Goal: Task Accomplishment & Management: Complete application form

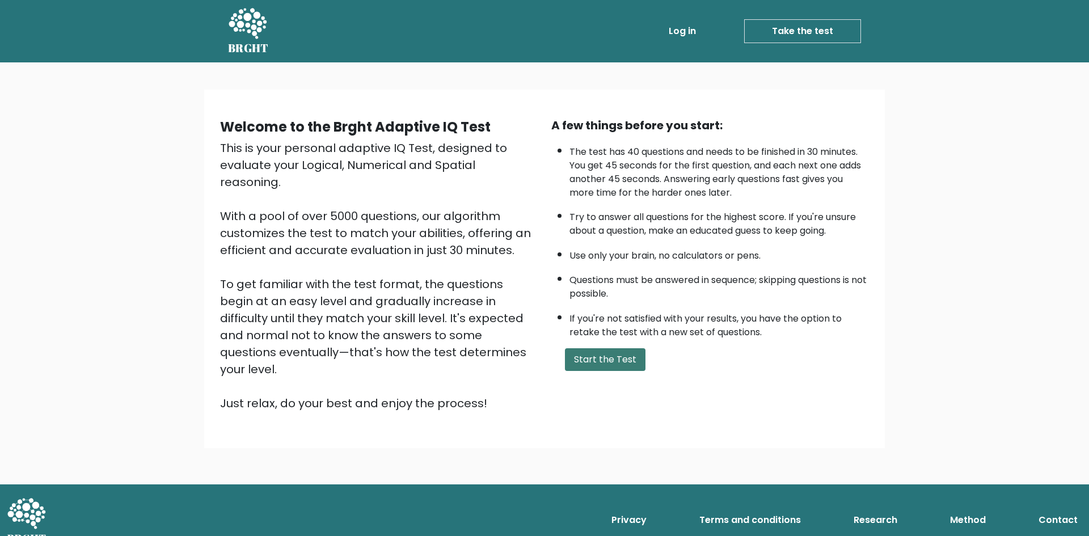
click at [621, 357] on button "Start the Test" at bounding box center [605, 359] width 81 height 23
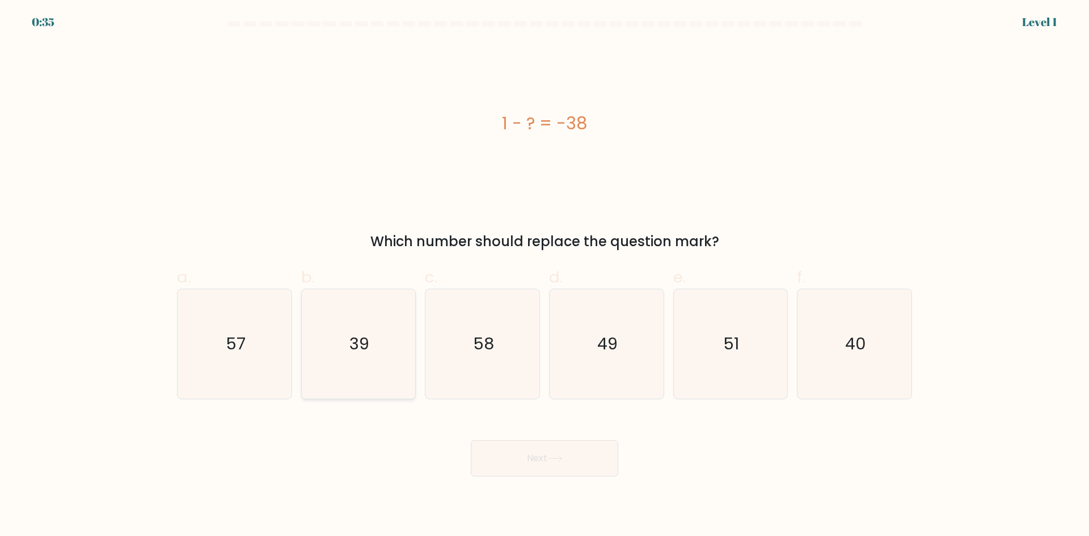
click at [369, 369] on icon "39" at bounding box center [357, 343] width 109 height 109
click at [544, 276] on input "b. 39" at bounding box center [544, 271] width 1 height 7
radio input "true"
click at [564, 446] on button "Next" at bounding box center [544, 458] width 147 height 36
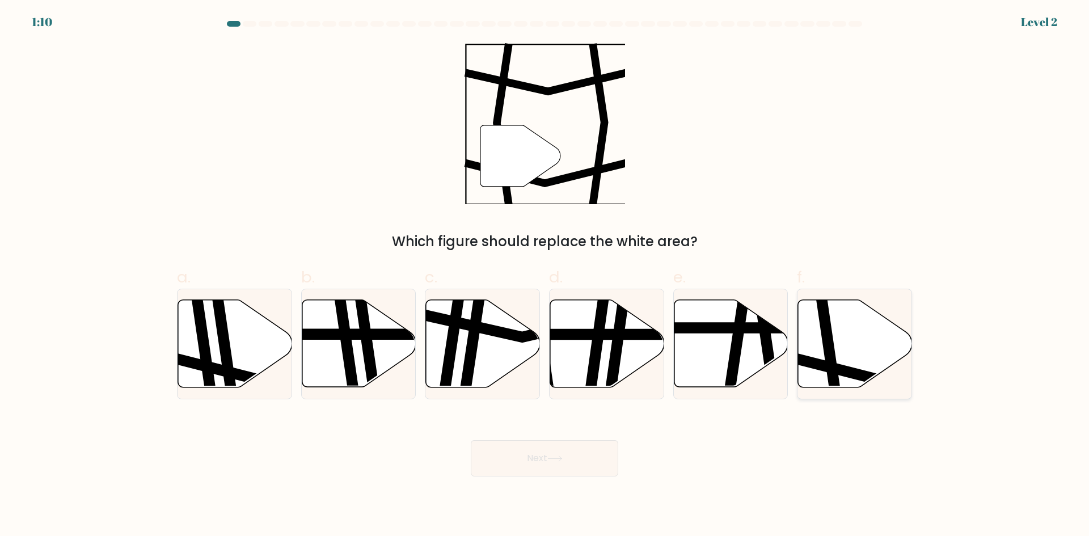
click at [848, 337] on icon at bounding box center [855, 343] width 114 height 87
click at [545, 276] on input "f." at bounding box center [544, 271] width 1 height 7
radio input "true"
click at [531, 465] on button "Next" at bounding box center [544, 458] width 147 height 36
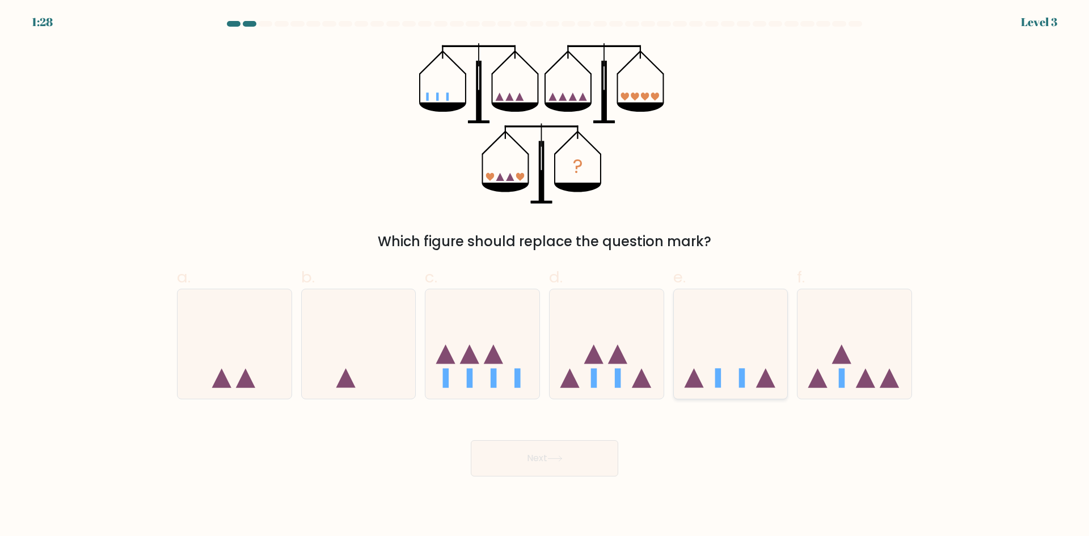
click at [733, 378] on icon at bounding box center [731, 344] width 114 height 94
click at [545, 276] on input "e." at bounding box center [544, 271] width 1 height 7
radio input "true"
click at [552, 458] on icon at bounding box center [555, 458] width 14 height 5
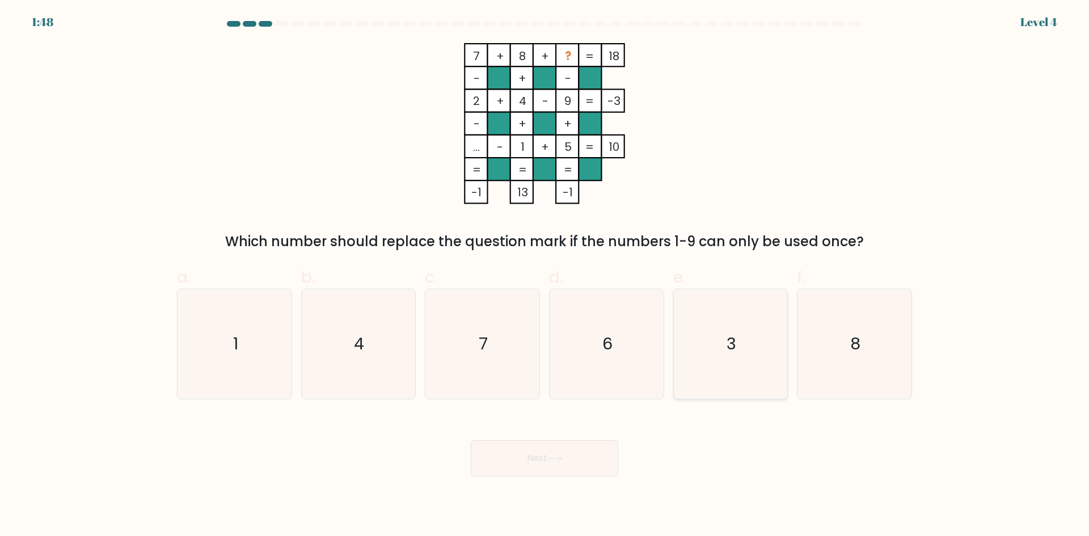
click at [749, 336] on icon "3" at bounding box center [729, 343] width 109 height 109
click at [545, 276] on input "e. 3" at bounding box center [544, 271] width 1 height 7
radio input "true"
click at [524, 464] on button "Next" at bounding box center [544, 458] width 147 height 36
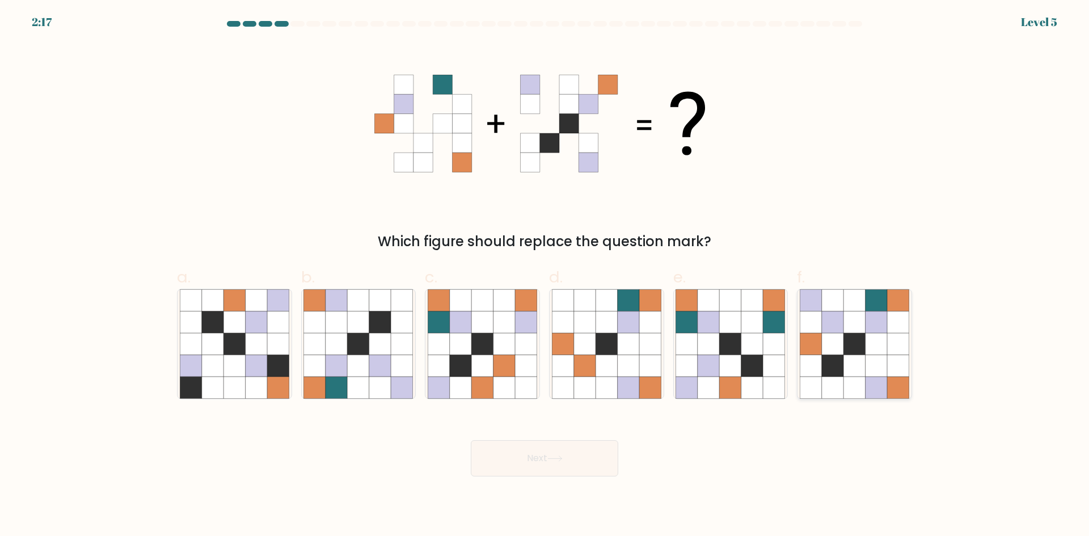
click at [842, 329] on icon at bounding box center [833, 322] width 22 height 22
click at [545, 276] on input "f." at bounding box center [544, 271] width 1 height 7
radio input "true"
click at [547, 466] on button "Next" at bounding box center [544, 458] width 147 height 36
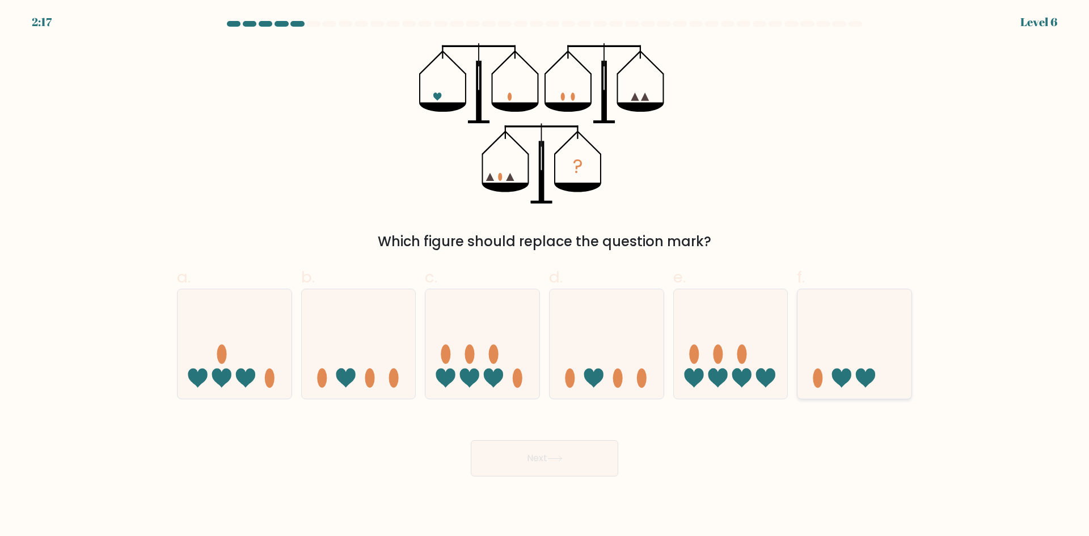
click at [856, 376] on icon at bounding box center [865, 378] width 19 height 19
click at [545, 276] on input "f." at bounding box center [544, 271] width 1 height 7
radio input "true"
click at [515, 460] on button "Next" at bounding box center [544, 458] width 147 height 36
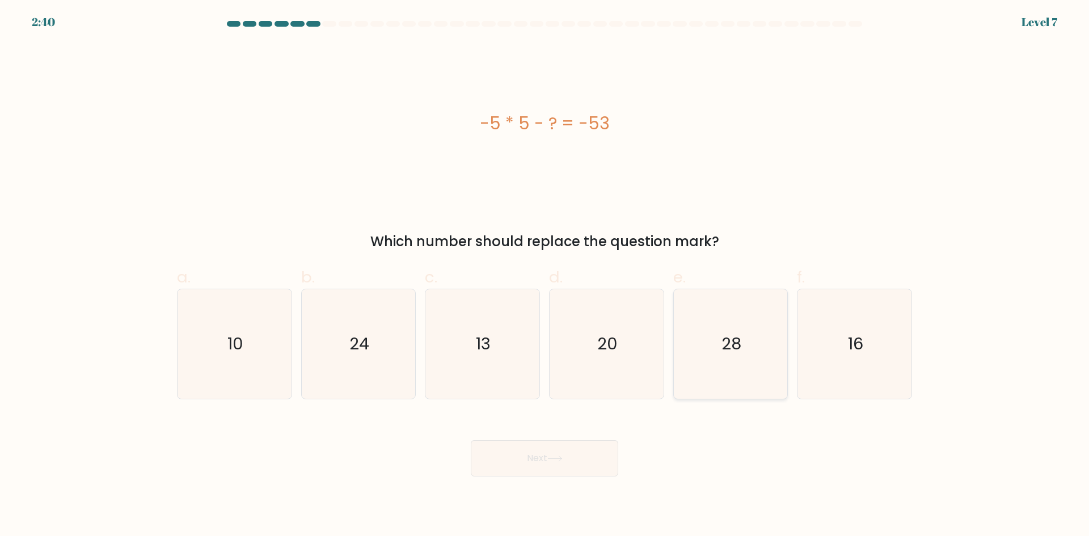
click at [725, 364] on icon "28" at bounding box center [729, 343] width 109 height 109
click at [545, 276] on input "e. 28" at bounding box center [544, 271] width 1 height 7
radio input "true"
click at [555, 467] on button "Next" at bounding box center [544, 458] width 147 height 36
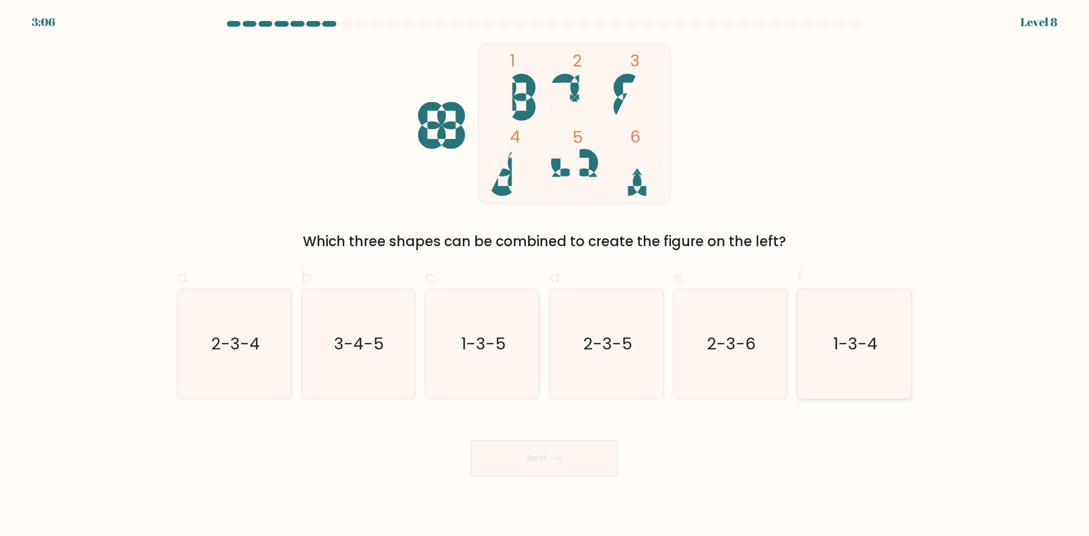
click at [856, 366] on icon "1-3-4" at bounding box center [853, 343] width 109 height 109
click at [545, 276] on input "f. 1-3-4" at bounding box center [544, 271] width 1 height 7
radio input "true"
click at [551, 447] on button "Next" at bounding box center [544, 458] width 147 height 36
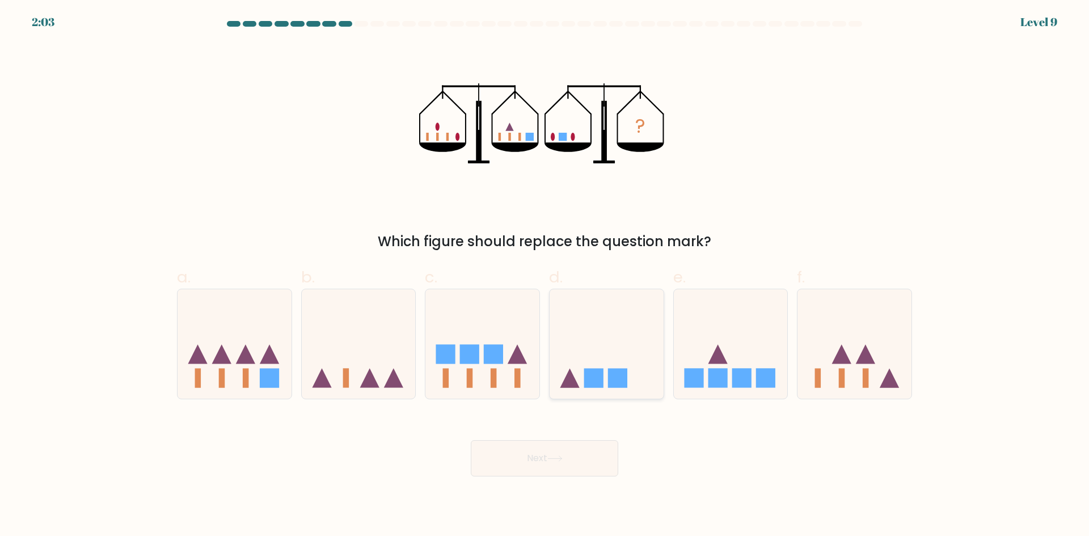
click at [609, 363] on icon at bounding box center [606, 344] width 114 height 94
click at [545, 276] on input "d." at bounding box center [544, 271] width 1 height 7
radio input "true"
click at [606, 466] on button "Next" at bounding box center [544, 458] width 147 height 36
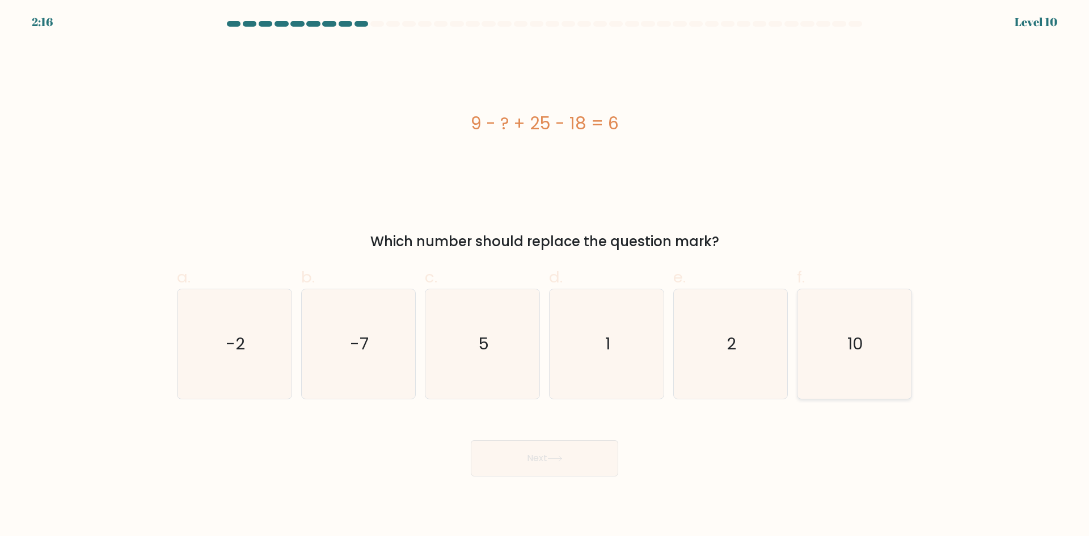
click at [849, 339] on text "10" at bounding box center [856, 343] width 16 height 23
click at [545, 276] on input "f. 10" at bounding box center [544, 271] width 1 height 7
radio input "true"
click at [574, 456] on button "Next" at bounding box center [544, 458] width 147 height 36
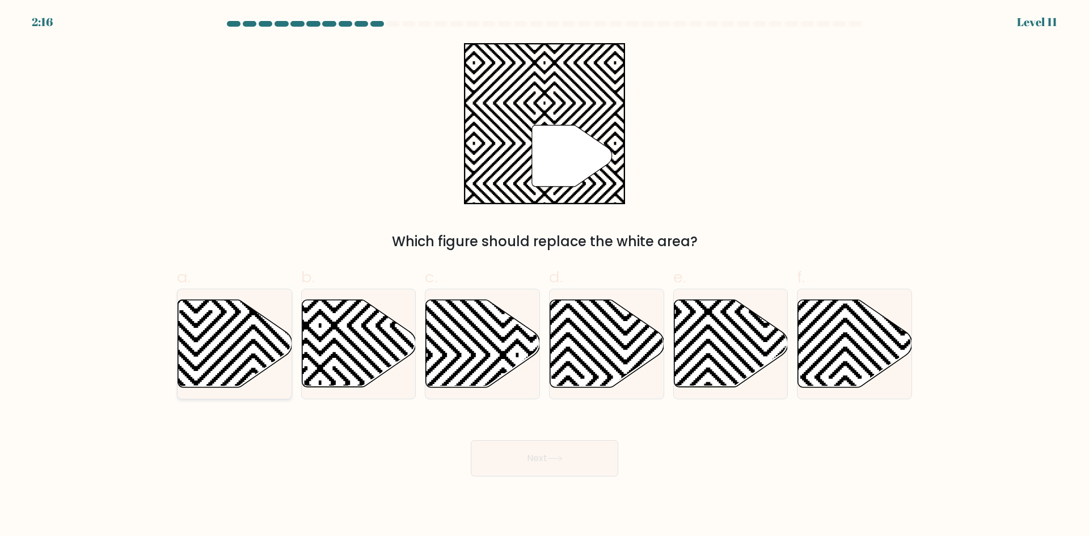
click at [210, 334] on icon at bounding box center [235, 343] width 114 height 87
click at [544, 276] on input "a." at bounding box center [544, 271] width 1 height 7
radio input "true"
click at [573, 454] on button "Next" at bounding box center [544, 458] width 147 height 36
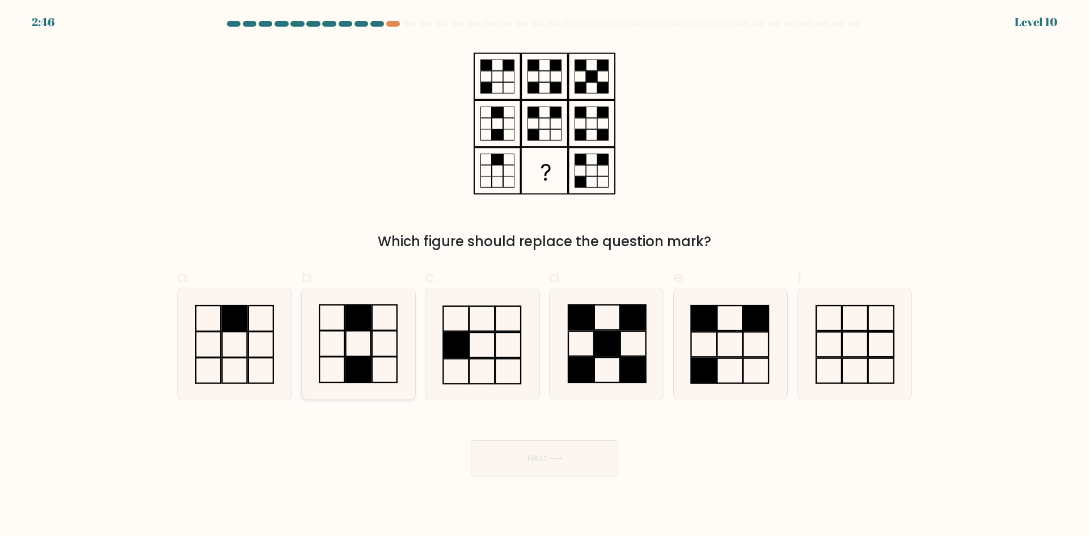
click at [347, 323] on rect at bounding box center [358, 317] width 25 height 26
click at [544, 276] on input "b." at bounding box center [544, 271] width 1 height 7
radio input "true"
click at [570, 457] on button "Next" at bounding box center [544, 458] width 147 height 36
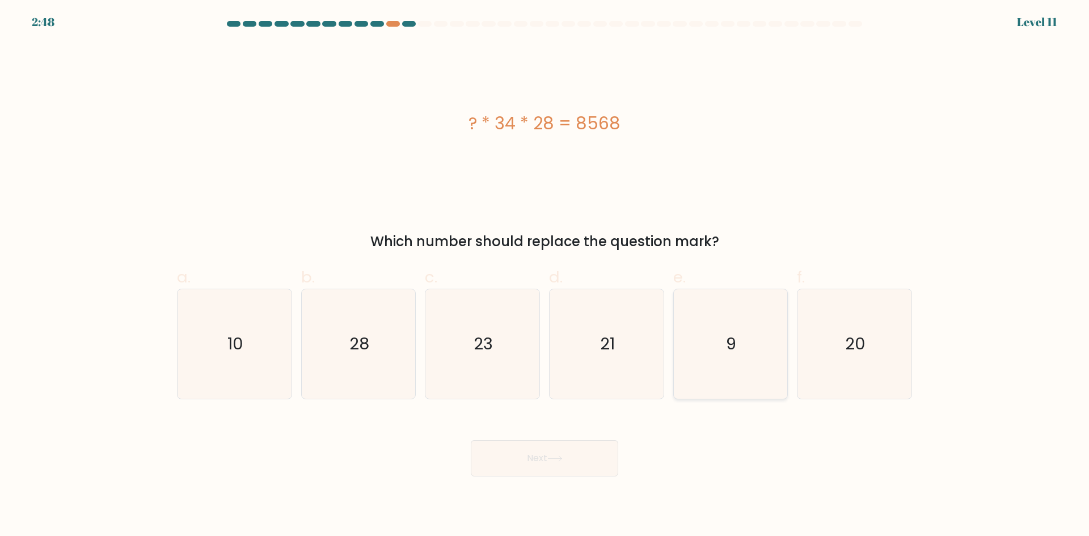
click at [712, 327] on icon "9" at bounding box center [729, 343] width 109 height 109
click at [545, 276] on input "e. 9" at bounding box center [544, 271] width 1 height 7
radio input "true"
click at [593, 453] on button "Next" at bounding box center [544, 458] width 147 height 36
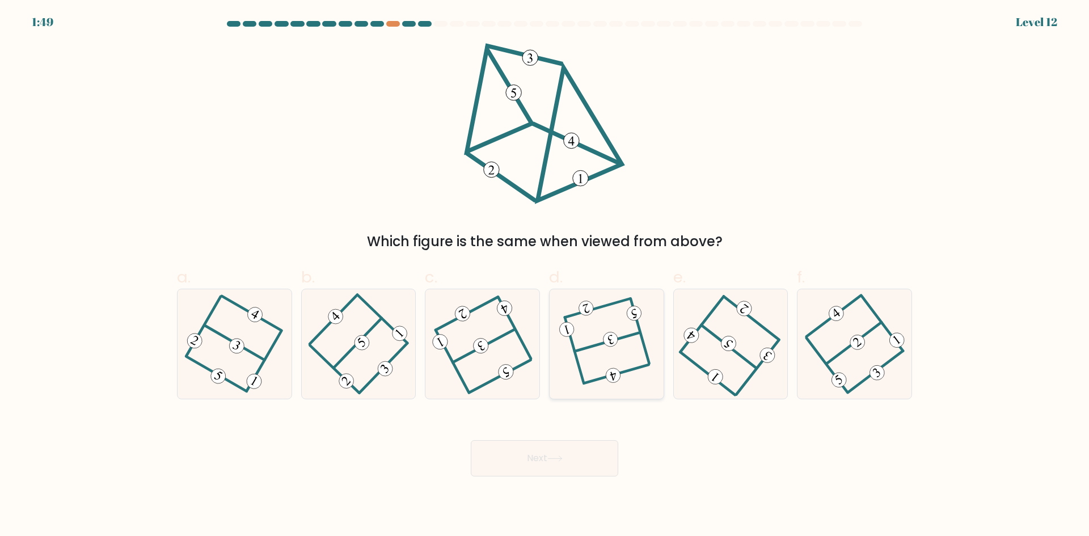
click at [650, 336] on div at bounding box center [606, 344] width 115 height 111
click at [545, 276] on input "d." at bounding box center [544, 271] width 1 height 7
radio input "true"
click at [545, 455] on button "Next" at bounding box center [544, 458] width 147 height 36
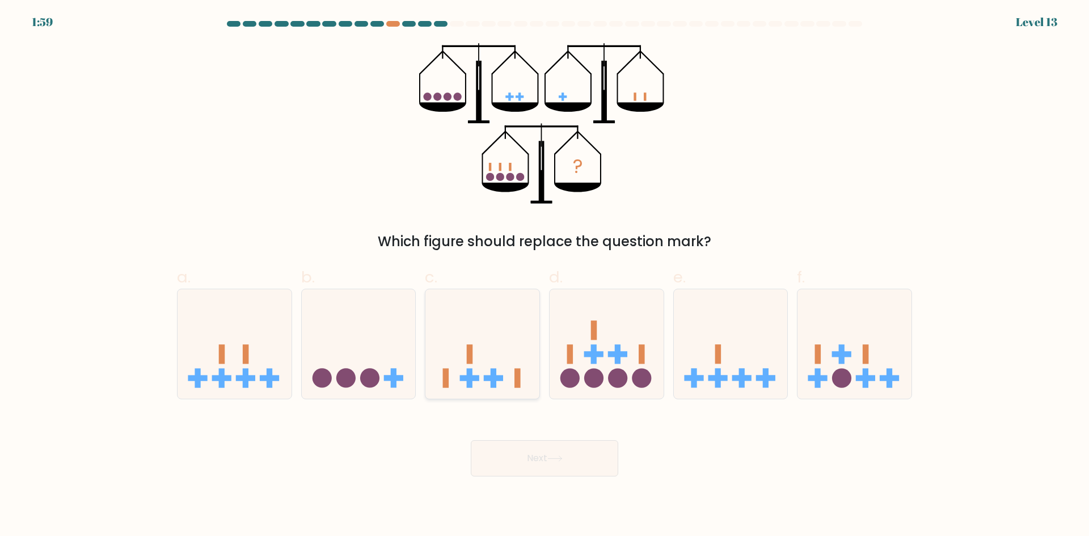
click at [517, 379] on rect at bounding box center [518, 378] width 6 height 19
click at [544, 276] on input "c." at bounding box center [544, 271] width 1 height 7
radio input "true"
click at [575, 466] on button "Next" at bounding box center [544, 458] width 147 height 36
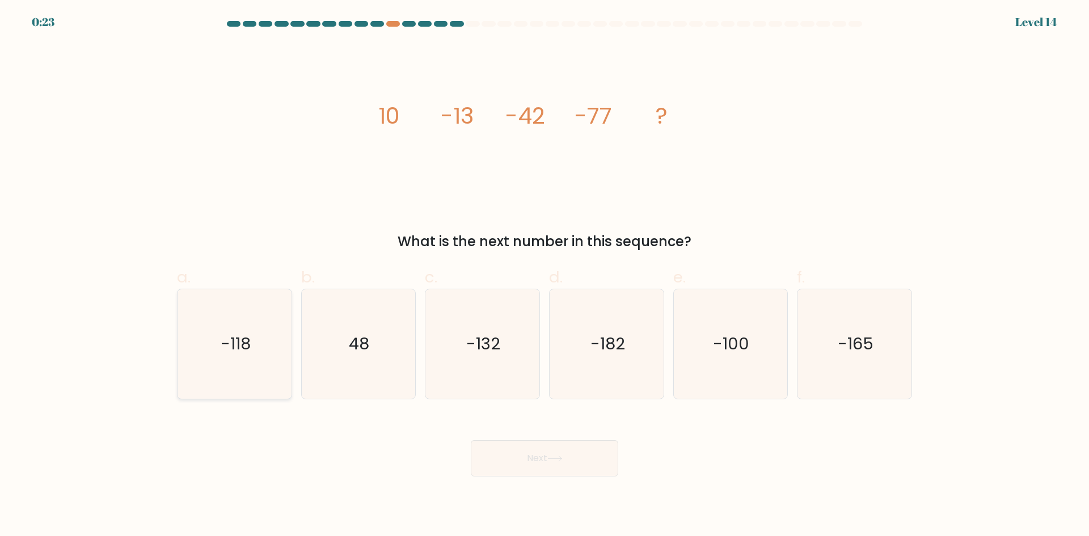
click at [268, 356] on icon "-118" at bounding box center [234, 343] width 109 height 109
click at [544, 276] on input "a. -118" at bounding box center [544, 271] width 1 height 7
radio input "true"
click at [555, 456] on icon at bounding box center [554, 458] width 15 height 6
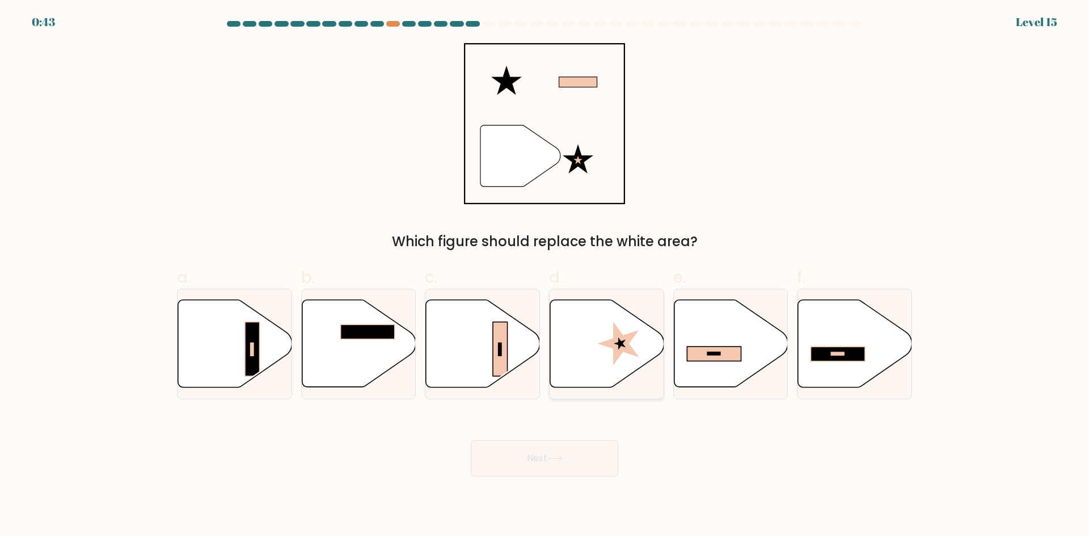
click at [621, 347] on icon at bounding box center [617, 343] width 41 height 44
click at [545, 276] on input "d." at bounding box center [544, 271] width 1 height 7
radio input "true"
click at [579, 465] on button "Next" at bounding box center [544, 458] width 147 height 36
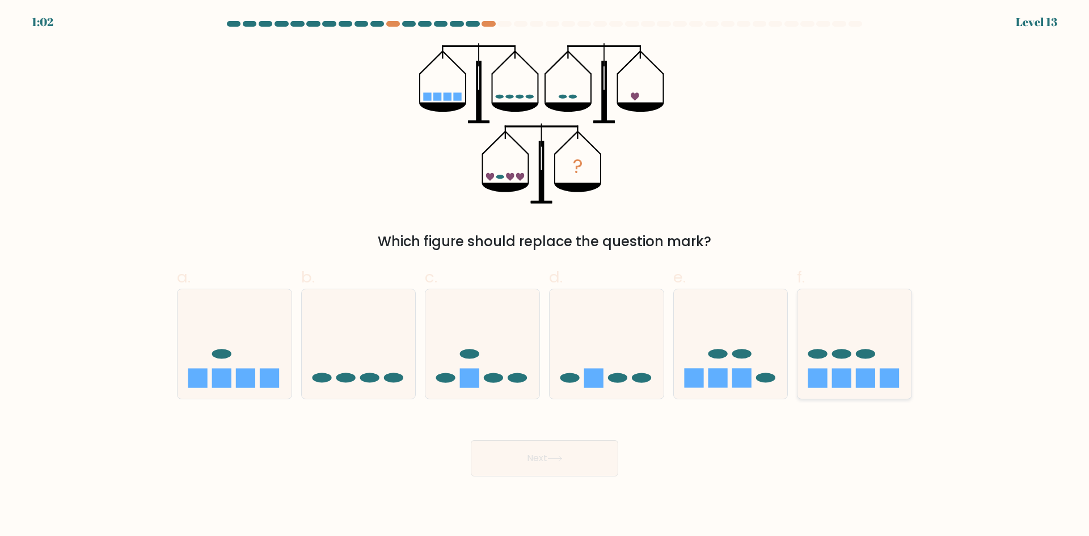
click at [841, 362] on icon at bounding box center [854, 344] width 114 height 94
click at [545, 276] on input "f." at bounding box center [544, 271] width 1 height 7
radio input "true"
click at [558, 456] on icon at bounding box center [554, 458] width 15 height 6
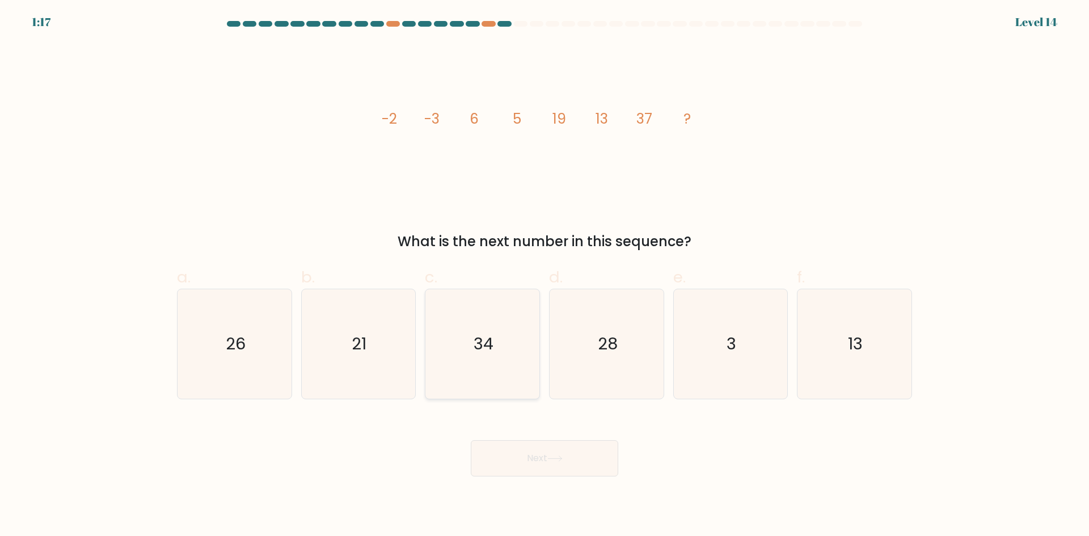
click at [491, 365] on icon "34" at bounding box center [482, 343] width 109 height 109
click at [544, 276] on input "c. 34" at bounding box center [544, 271] width 1 height 7
radio input "true"
click at [551, 463] on button "Next" at bounding box center [544, 458] width 147 height 36
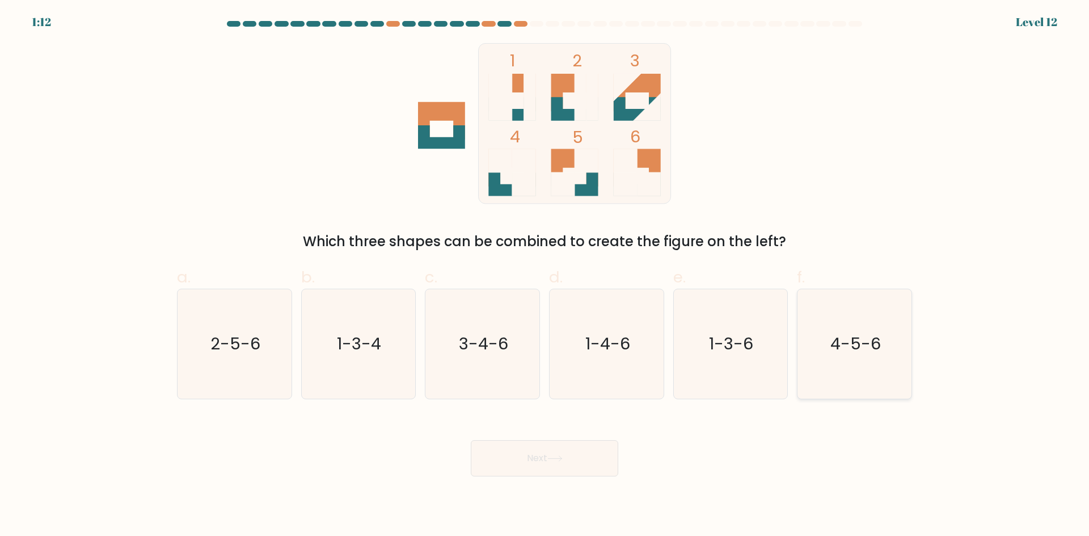
click at [831, 352] on text "4-5-6" at bounding box center [855, 343] width 50 height 23
click at [545, 276] on input "f. 4-5-6" at bounding box center [544, 271] width 1 height 7
radio input "true"
click at [539, 449] on button "Next" at bounding box center [544, 458] width 147 height 36
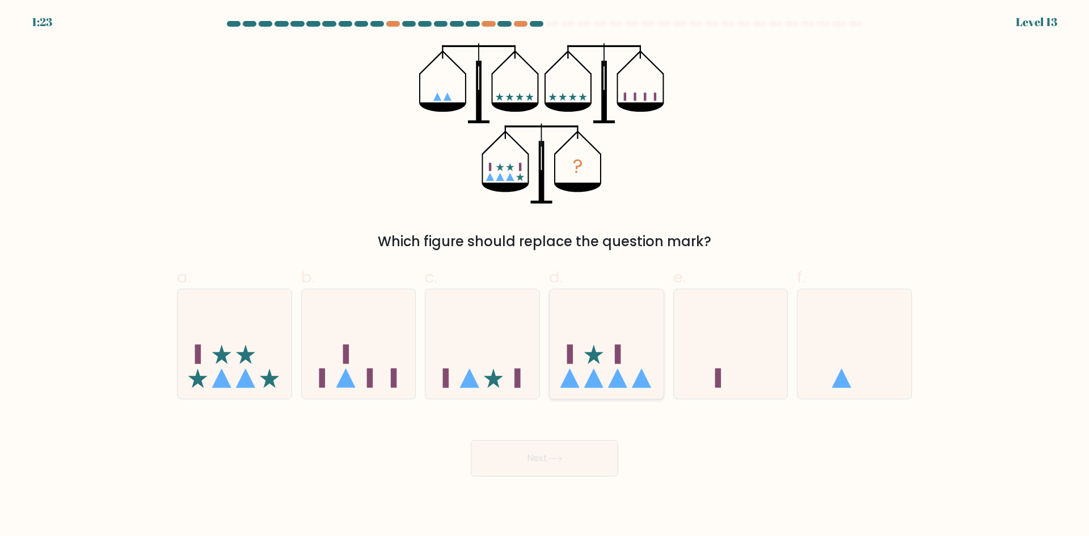
click at [622, 360] on icon at bounding box center [606, 344] width 114 height 94
click at [545, 276] on input "d." at bounding box center [544, 271] width 1 height 7
radio input "true"
click at [575, 462] on button "Next" at bounding box center [544, 458] width 147 height 36
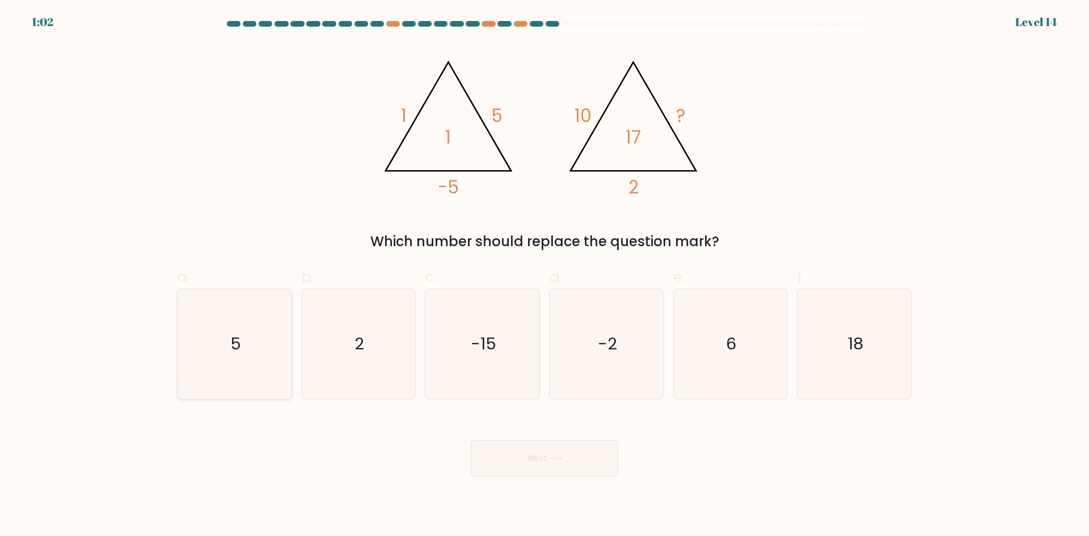
click at [260, 341] on icon "5" at bounding box center [234, 343] width 109 height 109
click at [544, 276] on input "a. 5" at bounding box center [544, 271] width 1 height 7
radio input "true"
click at [541, 456] on button "Next" at bounding box center [544, 458] width 147 height 36
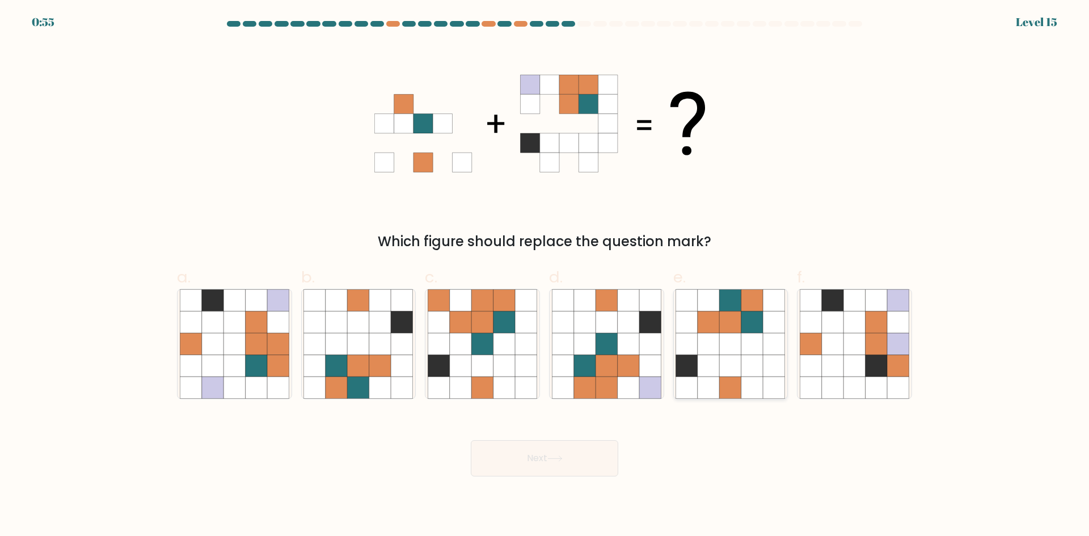
click at [729, 375] on icon at bounding box center [731, 366] width 22 height 22
click at [545, 276] on input "e." at bounding box center [544, 271] width 1 height 7
radio input "true"
click at [576, 466] on button "Next" at bounding box center [544, 458] width 147 height 36
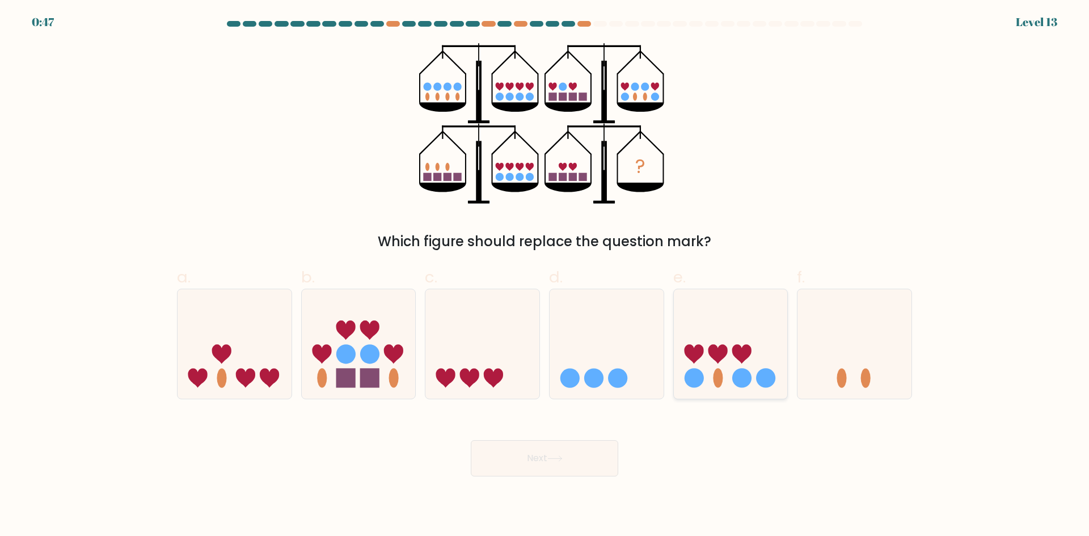
click at [743, 361] on icon at bounding box center [741, 354] width 19 height 19
click at [545, 276] on input "e." at bounding box center [544, 271] width 1 height 7
radio input "true"
click at [600, 466] on button "Next" at bounding box center [544, 458] width 147 height 36
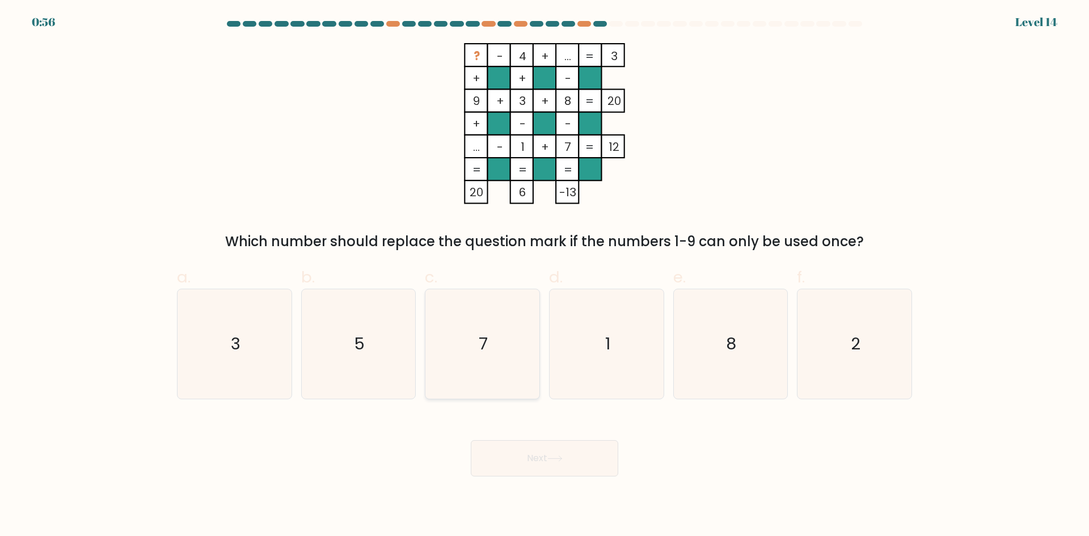
click at [498, 331] on icon "7" at bounding box center [482, 343] width 109 height 109
click at [544, 276] on input "c. 7" at bounding box center [544, 271] width 1 height 7
radio input "true"
click at [730, 325] on icon "8" at bounding box center [729, 343] width 109 height 109
click at [545, 276] on input "e. 8" at bounding box center [544, 271] width 1 height 7
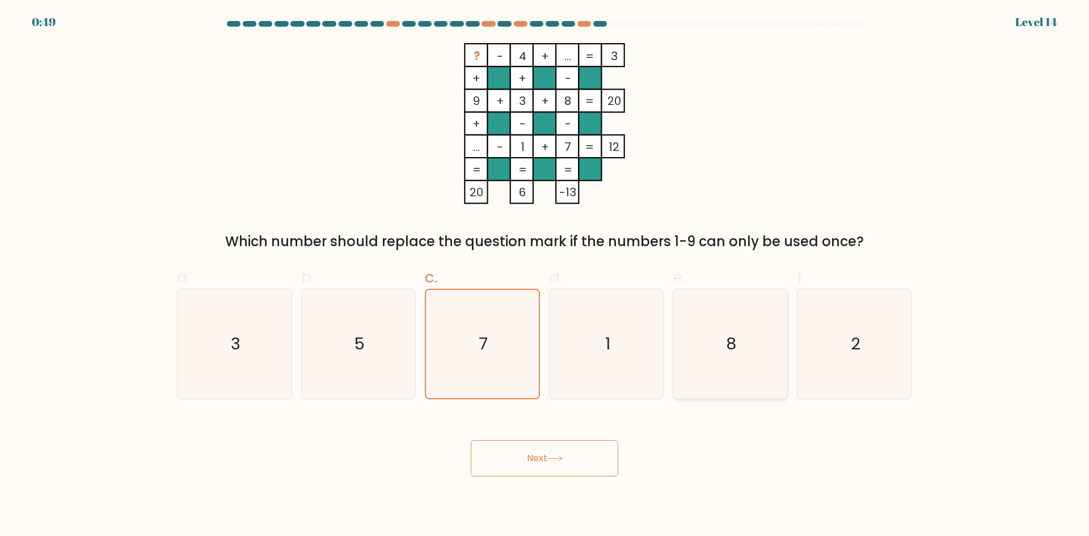
radio input "true"
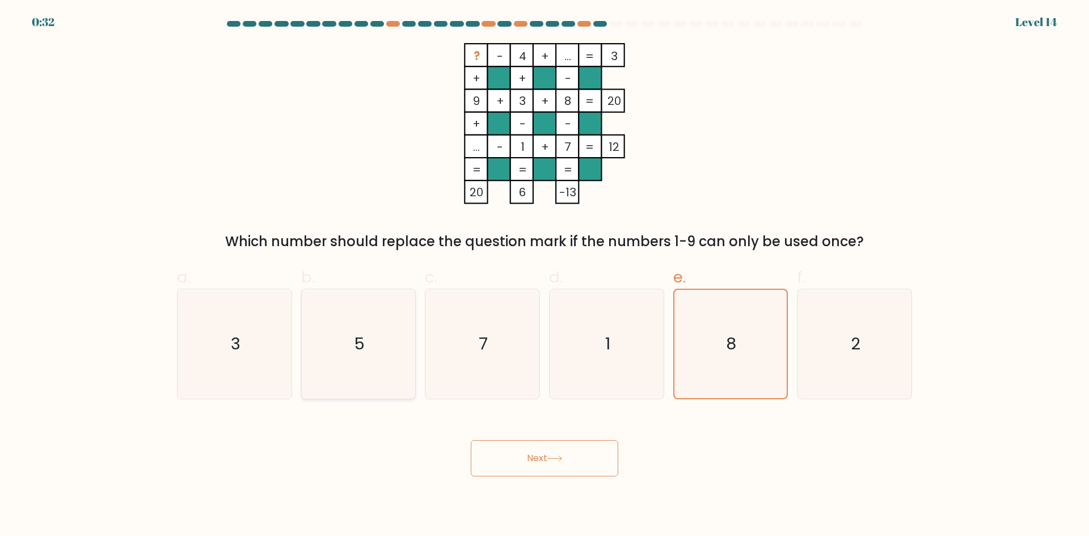
click at [358, 344] on text "5" at bounding box center [359, 343] width 11 height 23
click at [544, 276] on input "b. 5" at bounding box center [544, 271] width 1 height 7
radio input "true"
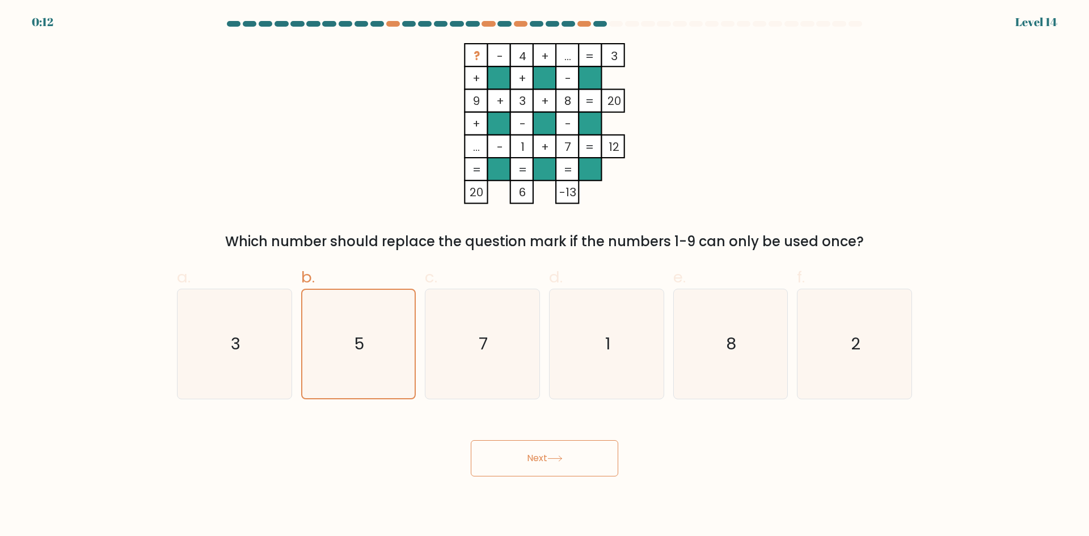
click at [528, 451] on button "Next" at bounding box center [544, 458] width 147 height 36
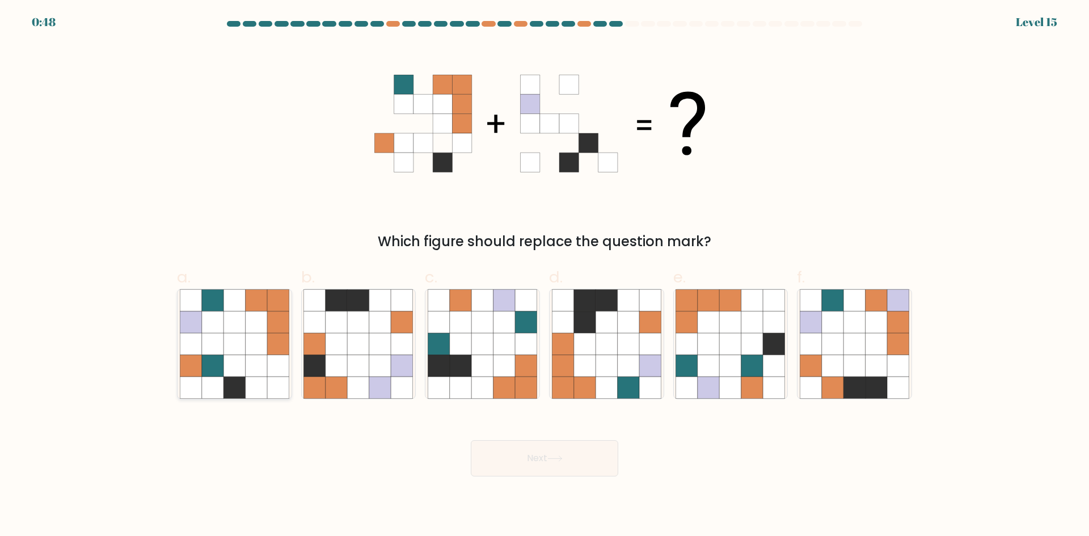
click at [260, 337] on icon at bounding box center [257, 344] width 22 height 22
click at [544, 276] on input "a." at bounding box center [544, 271] width 1 height 7
radio input "true"
click at [576, 458] on button "Next" at bounding box center [544, 458] width 147 height 36
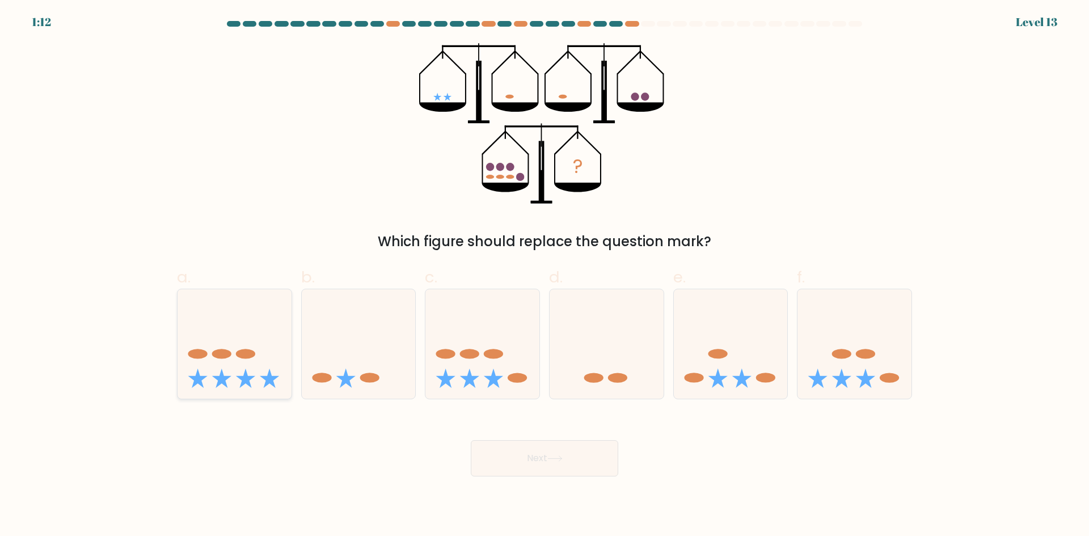
click at [253, 387] on icon at bounding box center [234, 344] width 114 height 94
click at [544, 276] on input "a." at bounding box center [544, 271] width 1 height 7
radio input "true"
click at [581, 462] on button "Next" at bounding box center [544, 458] width 147 height 36
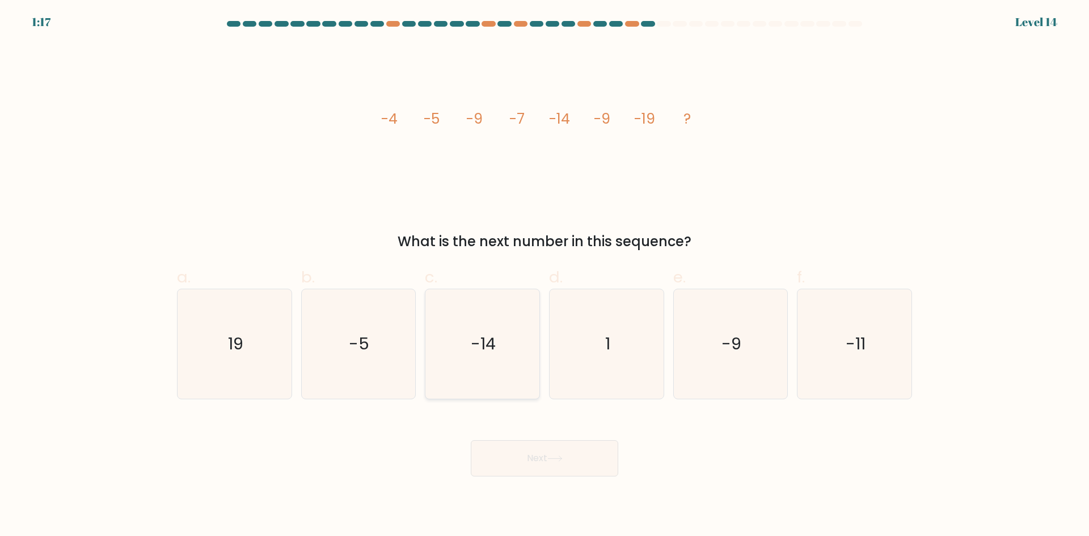
click at [514, 339] on icon "-14" at bounding box center [482, 343] width 109 height 109
click at [544, 276] on input "c. -14" at bounding box center [544, 271] width 1 height 7
radio input "true"
click at [534, 467] on button "Next" at bounding box center [544, 458] width 147 height 36
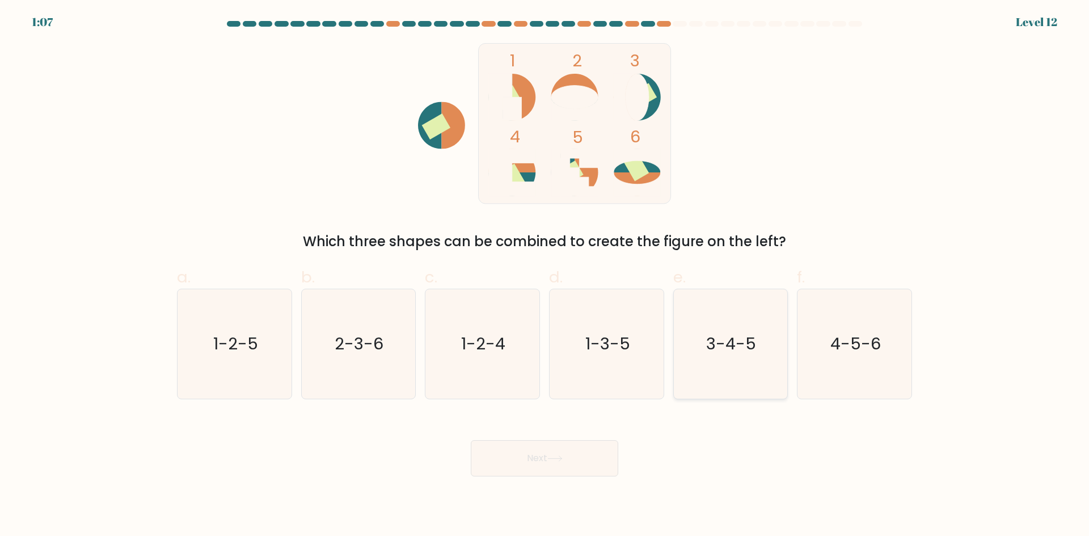
click at [696, 345] on icon "3-4-5" at bounding box center [729, 343] width 109 height 109
click at [545, 276] on input "e. 3-4-5" at bounding box center [544, 271] width 1 height 7
radio input "true"
click at [526, 437] on div "Next" at bounding box center [544, 445] width 748 height 64
click at [522, 446] on button "Next" at bounding box center [544, 458] width 147 height 36
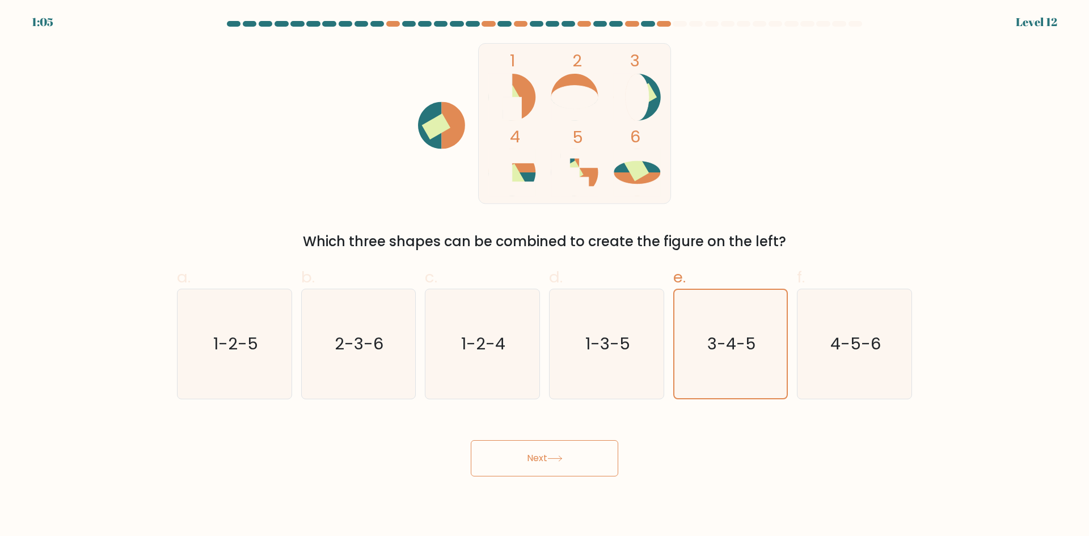
click at [509, 480] on body "1:05 Level 12" at bounding box center [544, 268] width 1089 height 536
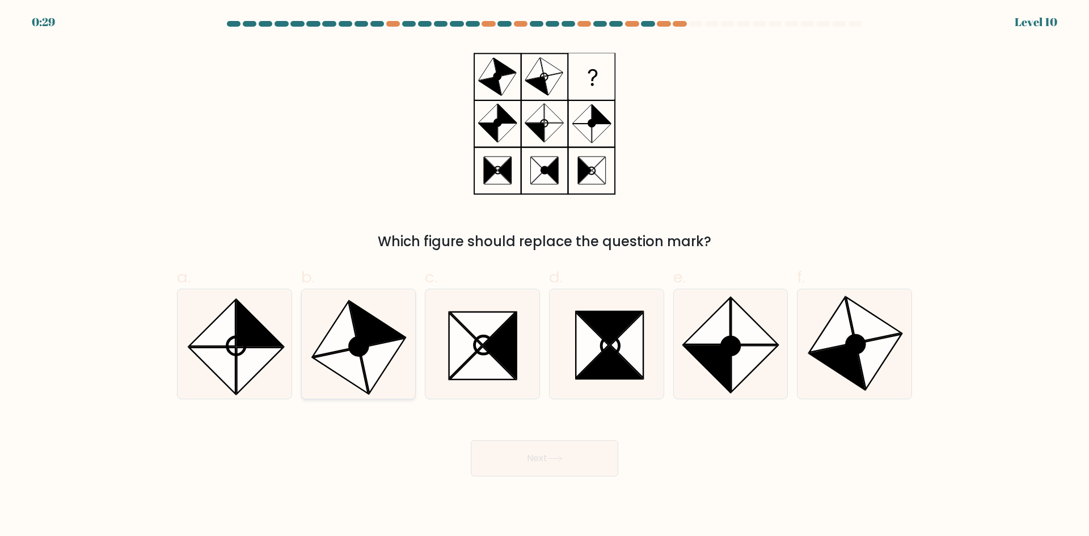
click at [383, 354] on icon at bounding box center [382, 365] width 45 height 55
click at [544, 276] on input "b." at bounding box center [544, 271] width 1 height 7
radio input "true"
click at [510, 446] on button "Next" at bounding box center [544, 458] width 147 height 36
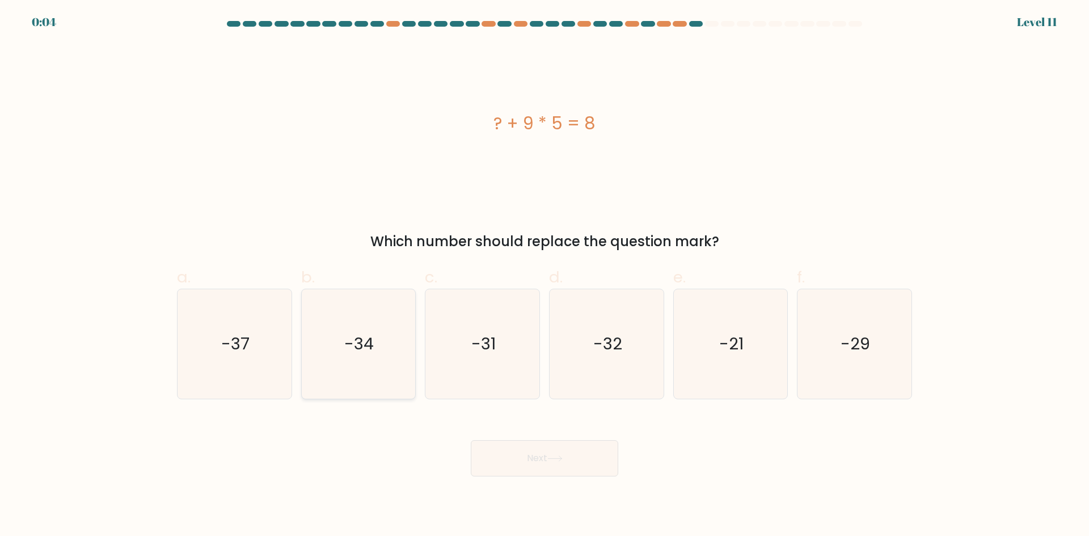
click at [359, 355] on text "-34" at bounding box center [359, 343] width 29 height 23
click at [544, 276] on input "b. -34" at bounding box center [544, 271] width 1 height 7
radio input "true"
click at [599, 465] on button "Next" at bounding box center [544, 458] width 147 height 36
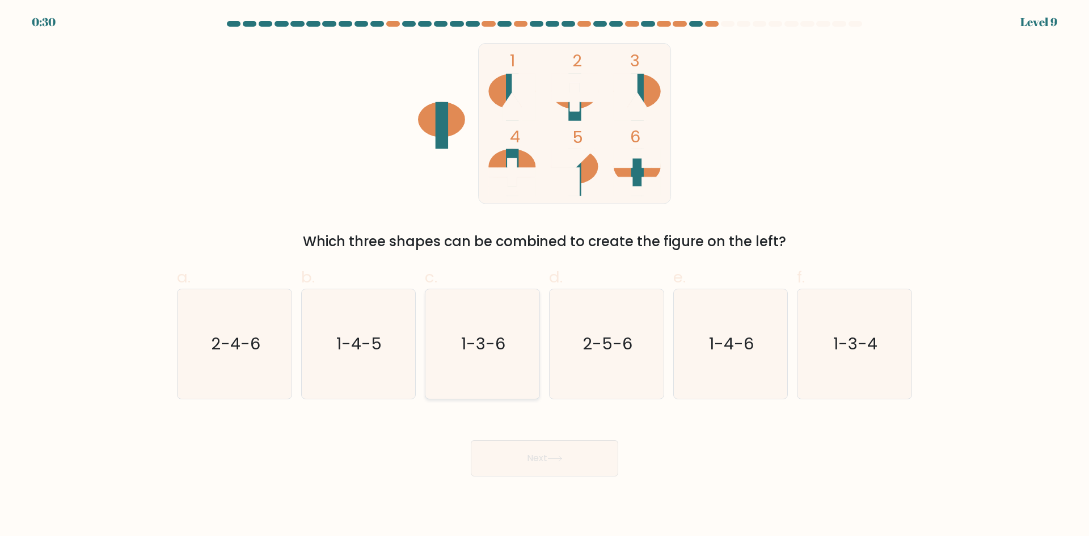
click at [498, 340] on text "1-3-6" at bounding box center [484, 343] width 44 height 23
click at [544, 276] on input "c. 1-3-6" at bounding box center [544, 271] width 1 height 7
radio input "true"
click at [550, 462] on button "Next" at bounding box center [544, 458] width 147 height 36
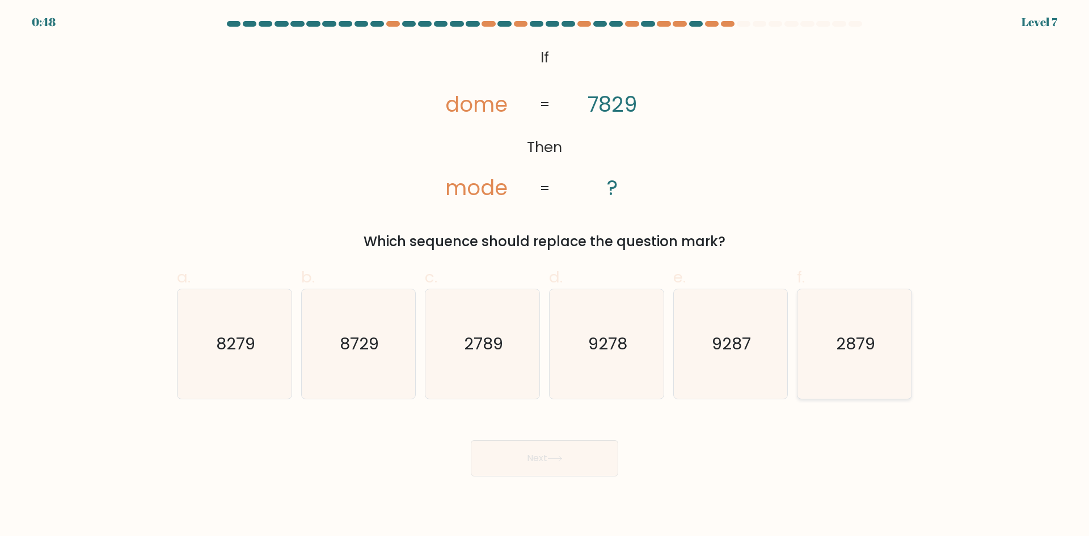
click at [852, 367] on icon "2879" at bounding box center [853, 343] width 109 height 109
click at [545, 276] on input "f. 2879" at bounding box center [544, 271] width 1 height 7
radio input "true"
click at [585, 450] on button "Next" at bounding box center [544, 458] width 147 height 36
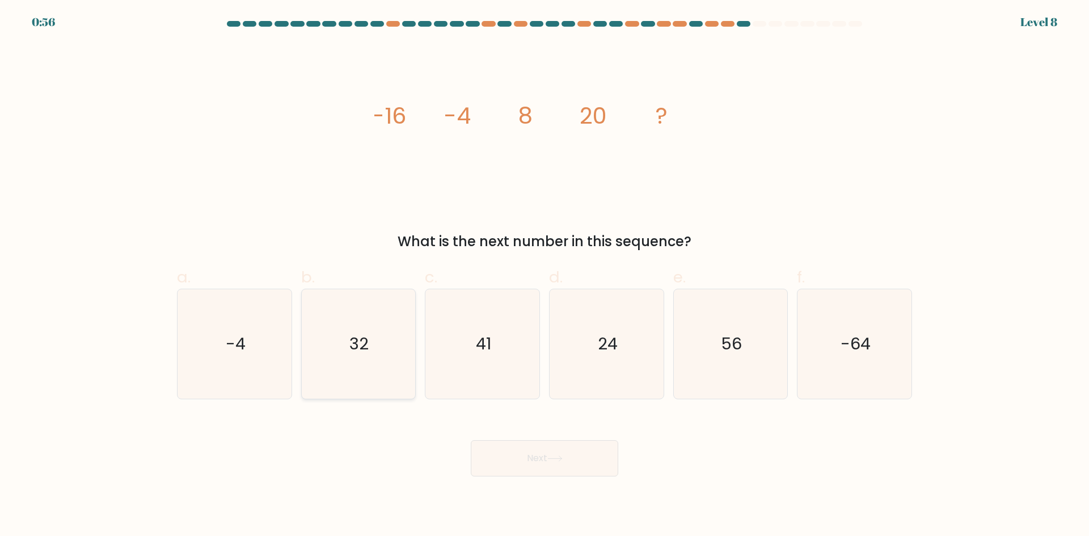
click at [375, 367] on icon "32" at bounding box center [357, 343] width 109 height 109
click at [544, 276] on input "b. 32" at bounding box center [544, 271] width 1 height 7
radio input "true"
click at [561, 456] on icon at bounding box center [554, 458] width 15 height 6
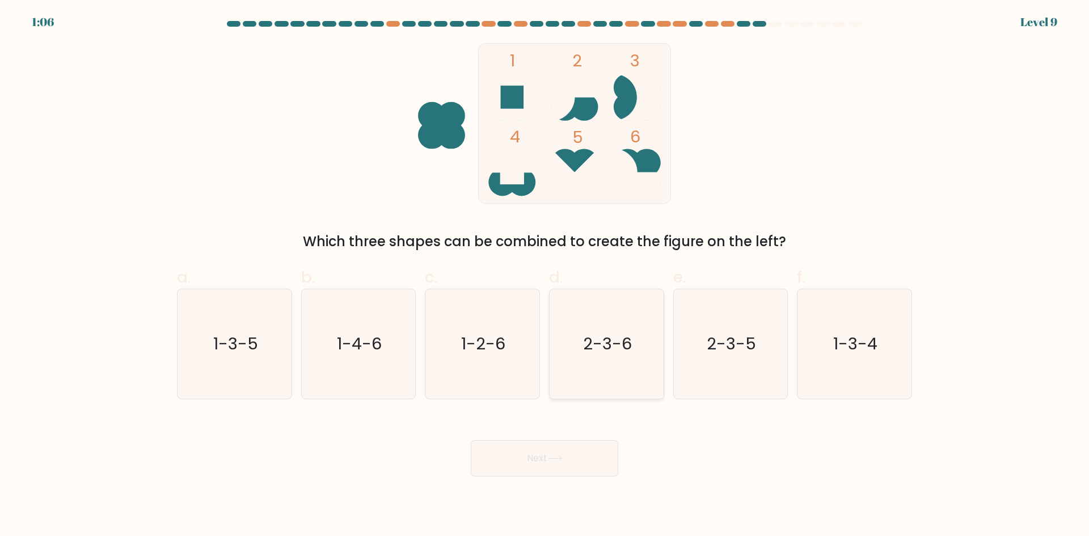
click at [613, 362] on icon "2-3-6" at bounding box center [606, 343] width 109 height 109
click at [545, 276] on input "d. 2-3-6" at bounding box center [544, 271] width 1 height 7
radio input "true"
click at [595, 452] on button "Next" at bounding box center [544, 458] width 147 height 36
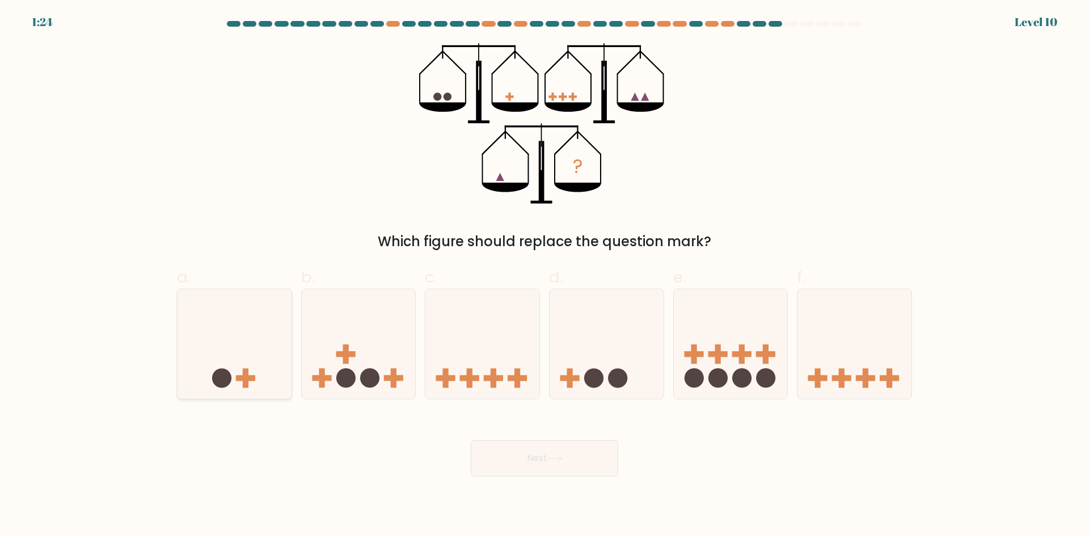
click at [252, 357] on icon at bounding box center [234, 344] width 114 height 94
click at [544, 276] on input "a." at bounding box center [544, 271] width 1 height 7
radio input "true"
click at [539, 459] on button "Next" at bounding box center [544, 458] width 147 height 36
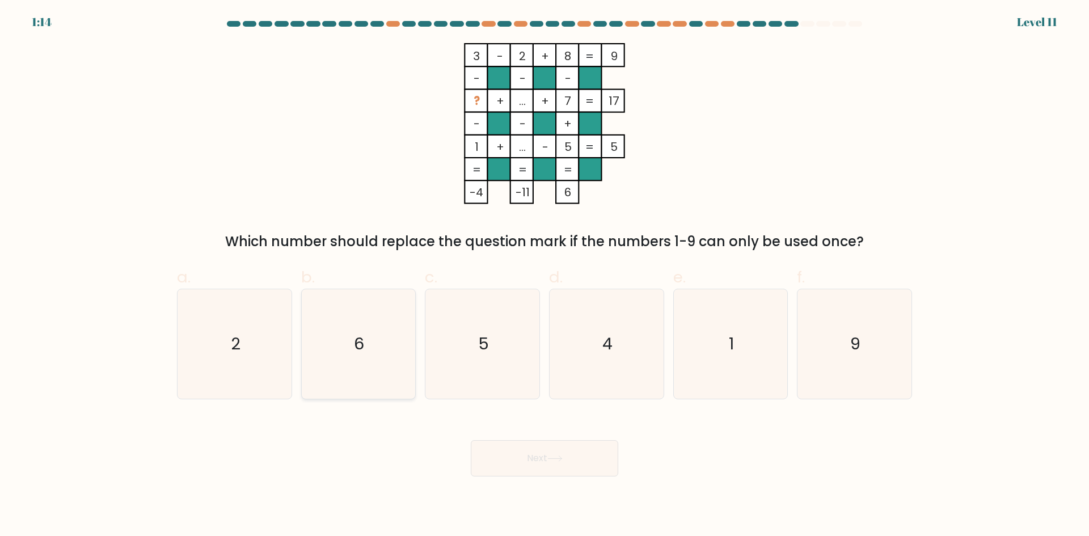
click at [395, 320] on icon "6" at bounding box center [357, 343] width 109 height 109
click at [544, 276] on input "b. 6" at bounding box center [544, 271] width 1 height 7
radio input "true"
click at [564, 452] on button "Next" at bounding box center [544, 458] width 147 height 36
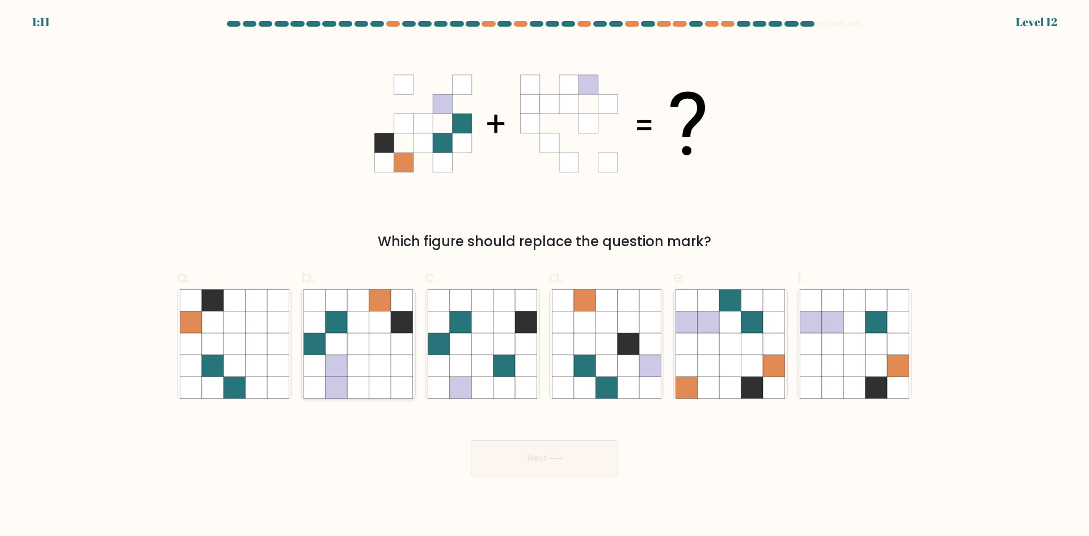
click at [367, 324] on icon at bounding box center [359, 322] width 22 height 22
click at [544, 276] on input "b." at bounding box center [544, 271] width 1 height 7
radio input "true"
click at [553, 471] on button "Next" at bounding box center [544, 458] width 147 height 36
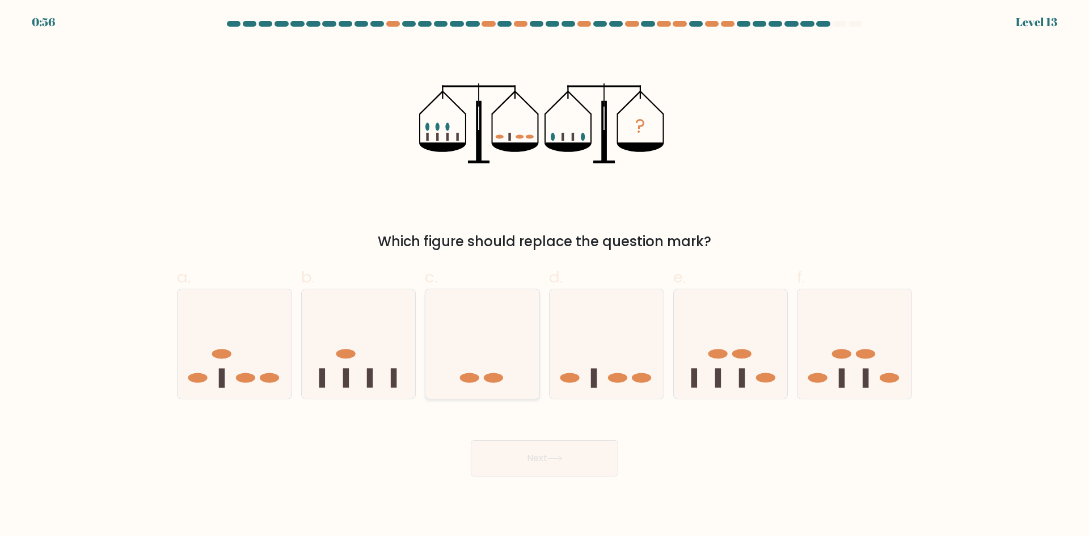
click at [458, 310] on icon at bounding box center [482, 344] width 114 height 94
click at [544, 276] on input "c." at bounding box center [544, 271] width 1 height 7
radio input "true"
click at [525, 456] on button "Next" at bounding box center [544, 458] width 147 height 36
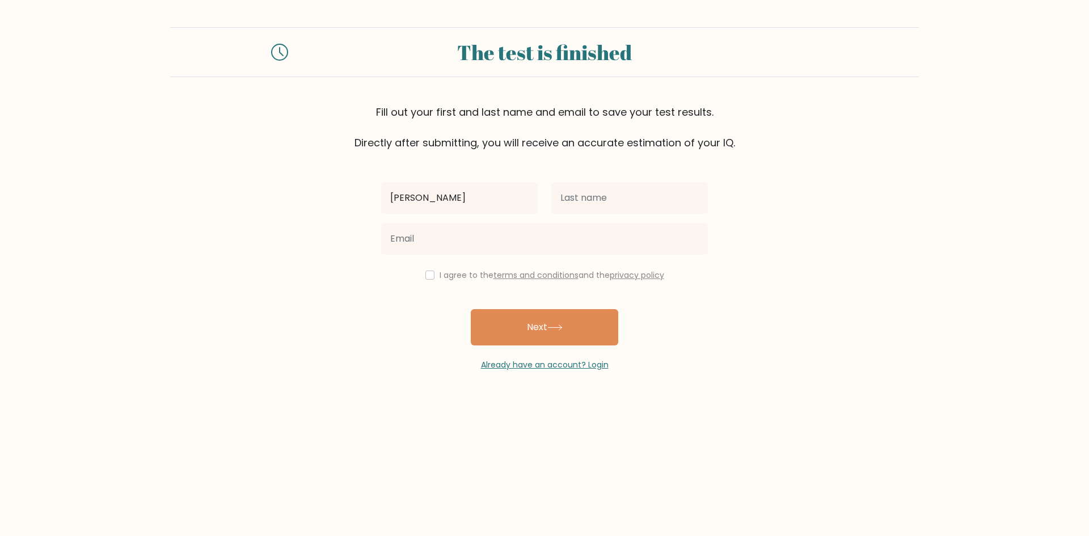
type input "[PERSON_NAME]"
click at [572, 200] on input "text" at bounding box center [629, 198] width 156 height 32
type input "Lemus"
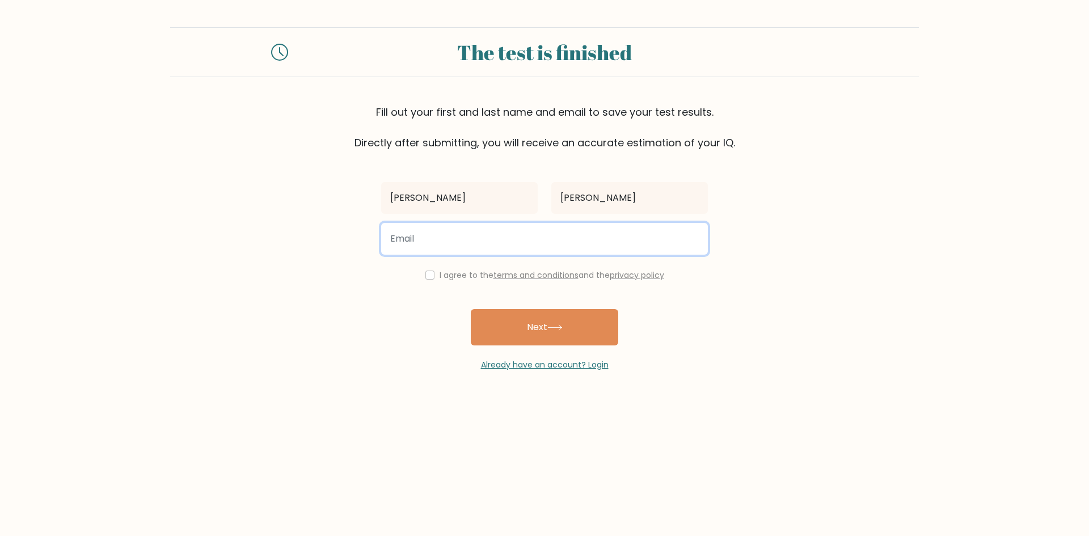
click at [537, 249] on input "email" at bounding box center [544, 239] width 327 height 32
type input "charlilemus_7@live.com"
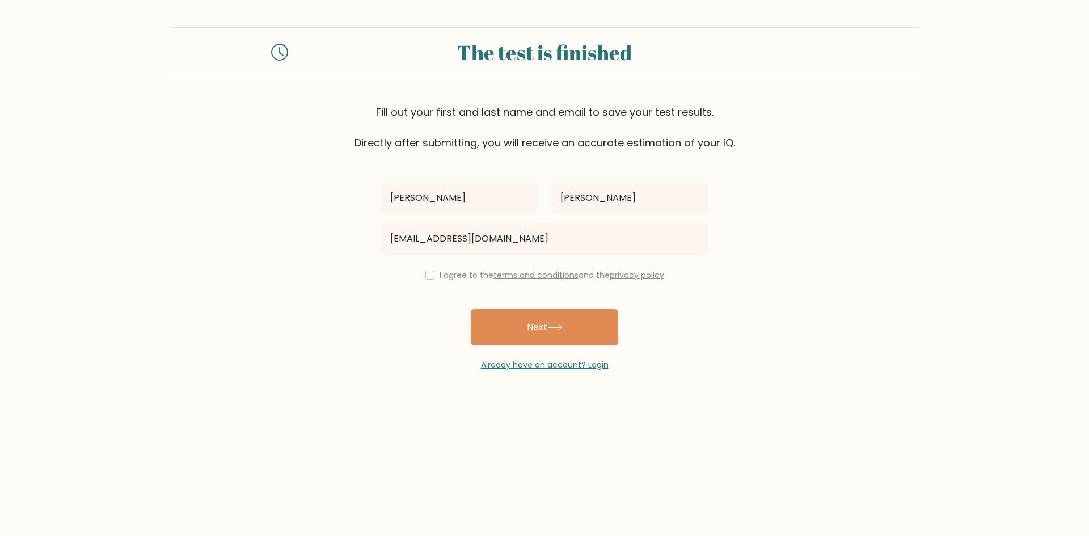
click at [435, 278] on div "I agree to the terms and conditions and the privacy policy" at bounding box center [544, 275] width 340 height 14
click at [431, 276] on input "checkbox" at bounding box center [429, 274] width 9 height 9
checkbox input "true"
click at [539, 333] on button "Next" at bounding box center [544, 327] width 147 height 36
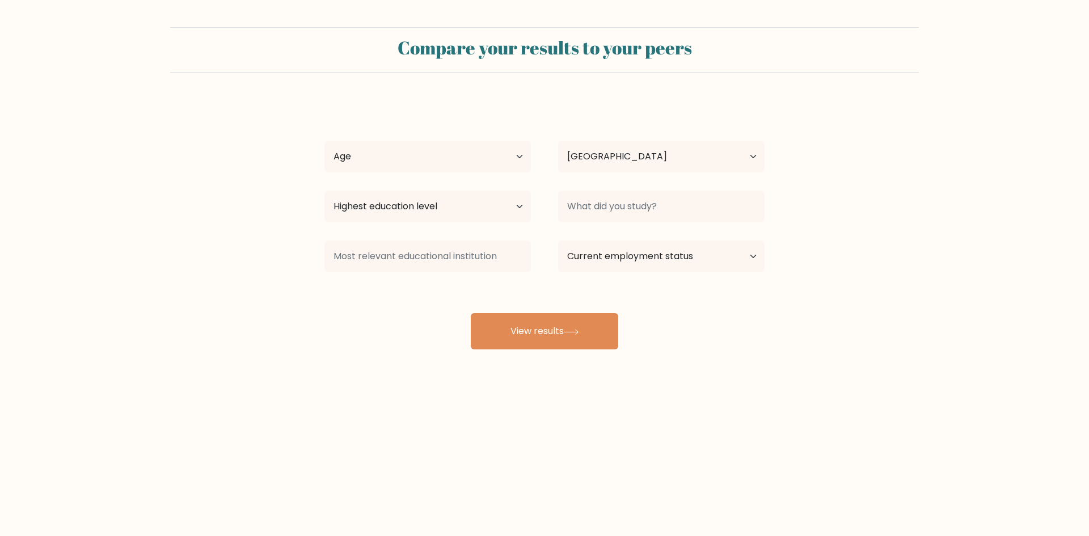
select select "SV"
click at [521, 158] on select "Age Under [DEMOGRAPHIC_DATA] [DEMOGRAPHIC_DATA] [DEMOGRAPHIC_DATA] [DEMOGRAPHIC…" at bounding box center [427, 157] width 206 height 32
select select "25_34"
click at [324, 141] on select "Age Under [DEMOGRAPHIC_DATA] [DEMOGRAPHIC_DATA] [DEMOGRAPHIC_DATA] [DEMOGRAPHIC…" at bounding box center [427, 157] width 206 height 32
click at [502, 204] on select "Highest education level No schooling Primary Lower Secondary Upper Secondary Oc…" at bounding box center [427, 207] width 206 height 32
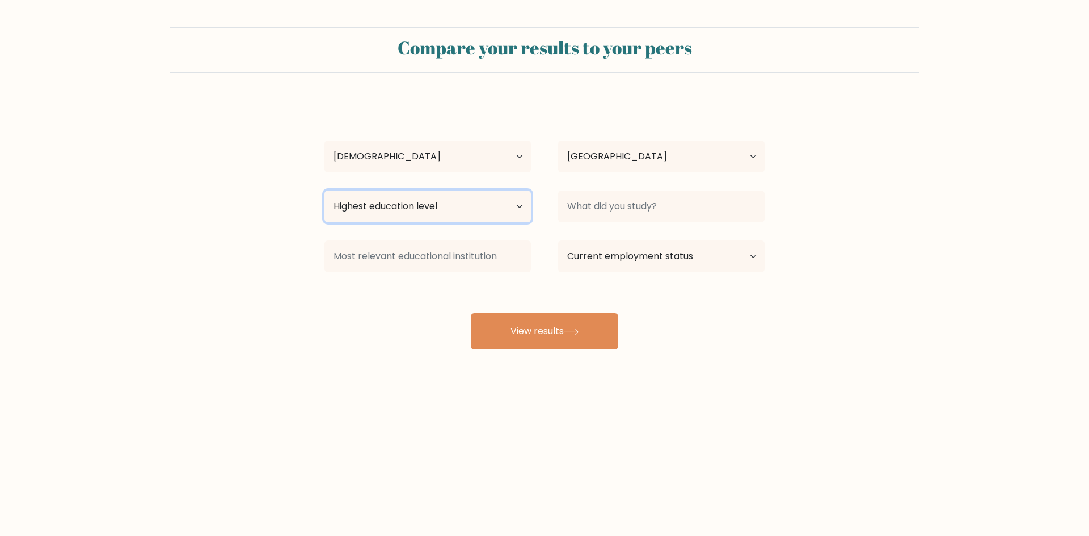
select select "bachelors_degree"
click at [324, 191] on select "Highest education level No schooling Primary Lower Secondary Upper Secondary Oc…" at bounding box center [427, 207] width 206 height 32
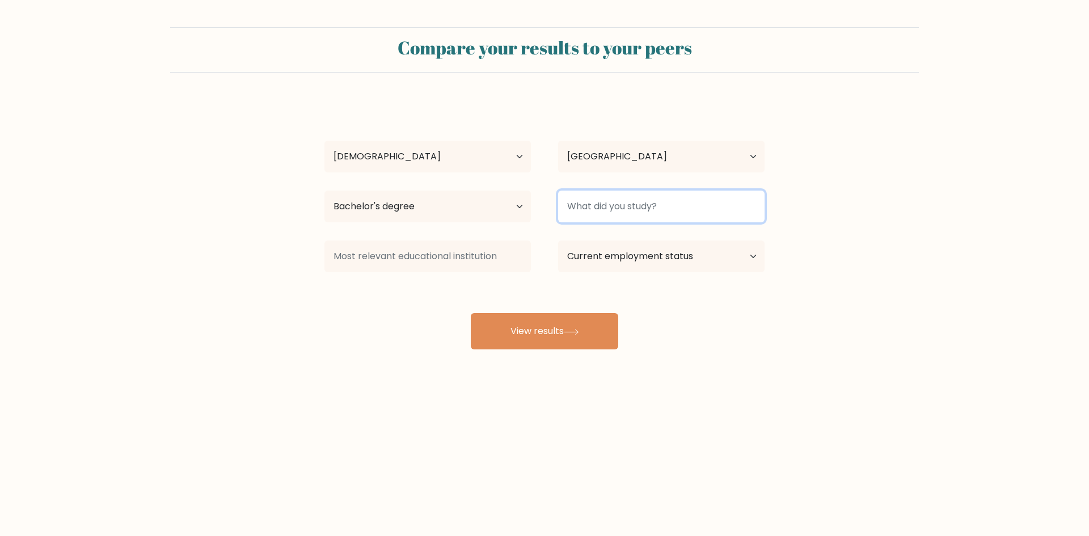
click at [678, 209] on input at bounding box center [661, 207] width 206 height 32
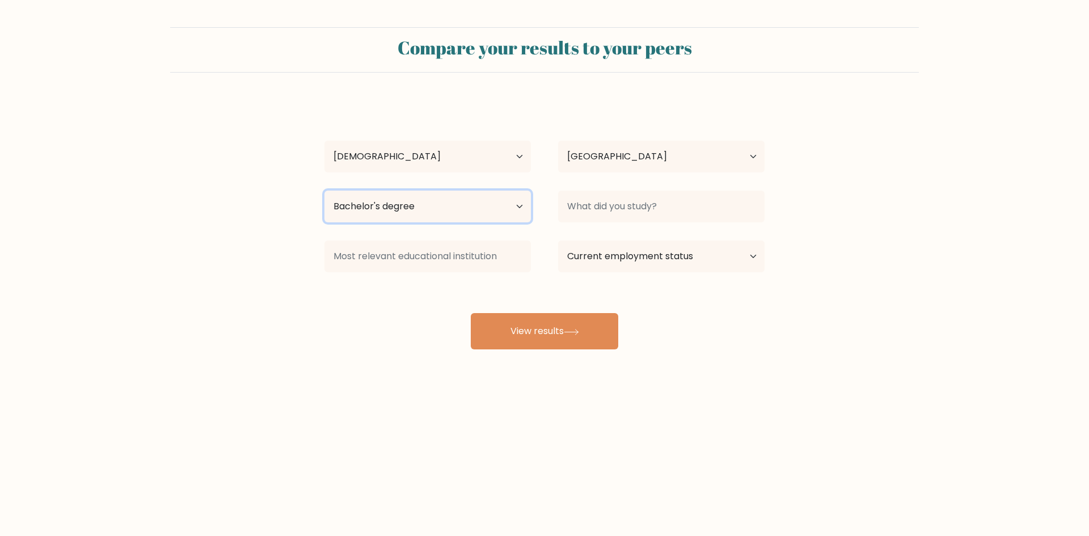
click at [512, 202] on select "Highest education level No schooling Primary Lower Secondary Upper Secondary Oc…" at bounding box center [427, 207] width 206 height 32
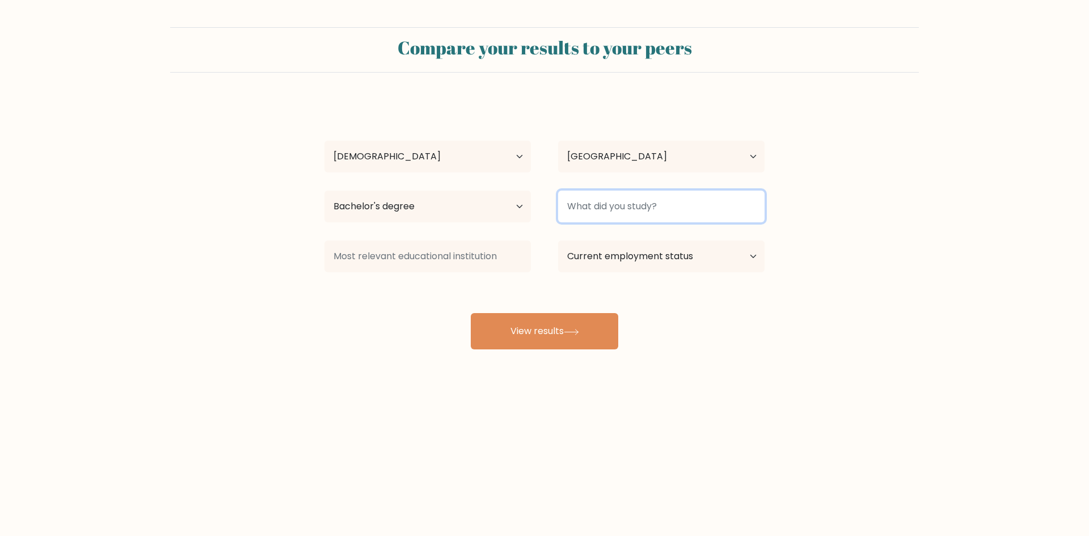
click at [595, 212] on input at bounding box center [661, 207] width 206 height 32
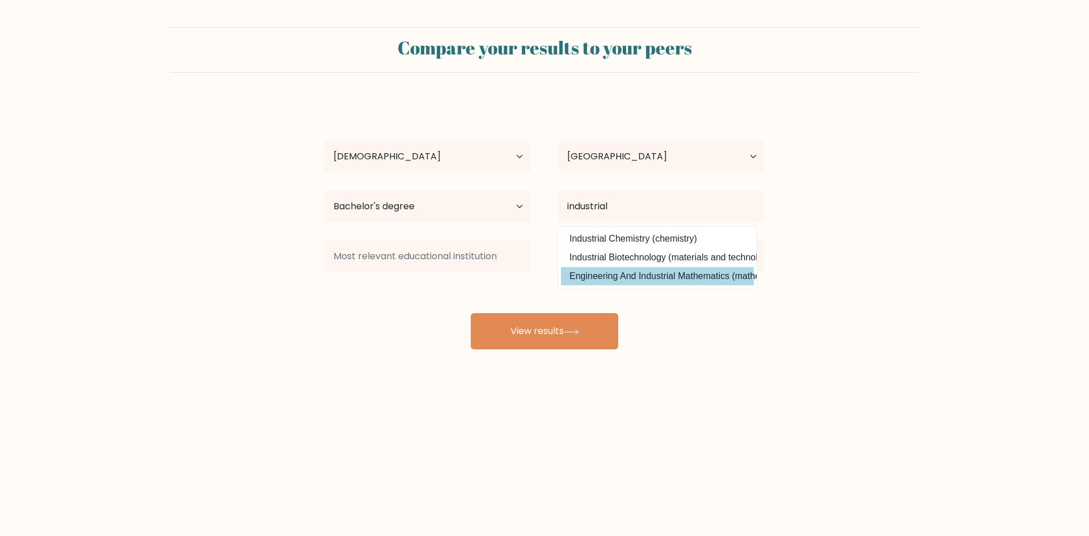
click at [650, 278] on option "Engineering And Industrial Mathematics (mathematical sciences)" at bounding box center [657, 276] width 193 height 18
type input "Engineering And Industrial Mathematics"
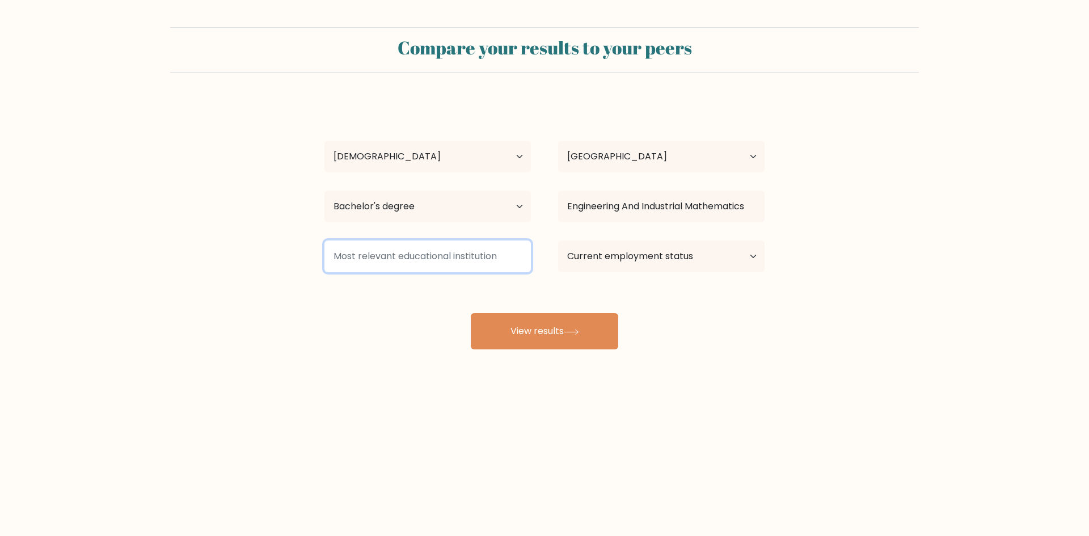
click at [441, 263] on input at bounding box center [427, 256] width 206 height 32
click at [685, 261] on select "Current employment status Employed Student Retired Other / prefer not to answer" at bounding box center [661, 256] width 206 height 32
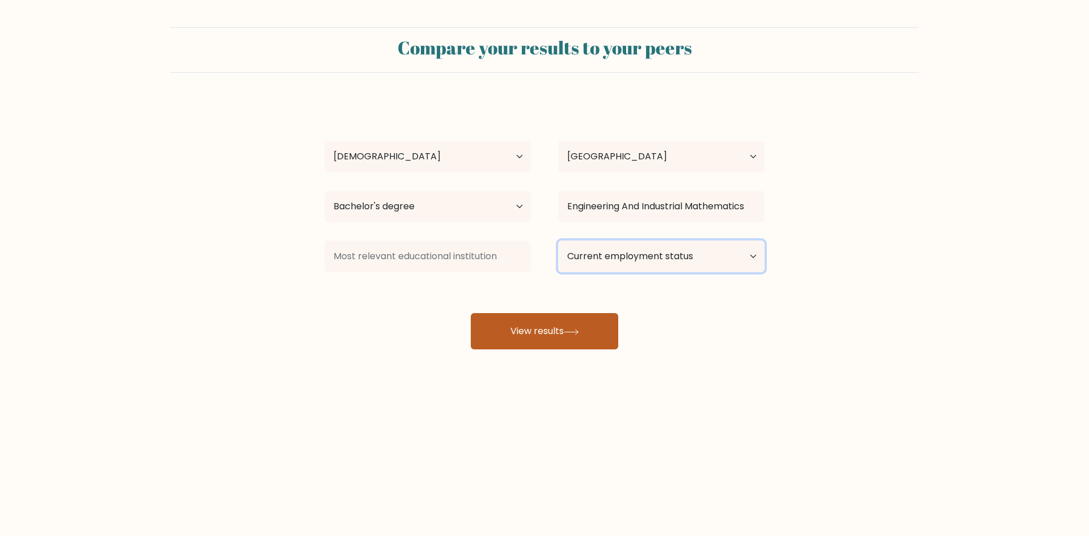
select select "other"
click at [558, 240] on select "Current employment status Employed Student Retired Other / prefer not to answer" at bounding box center [661, 256] width 206 height 32
click at [566, 340] on button "View results" at bounding box center [544, 331] width 147 height 36
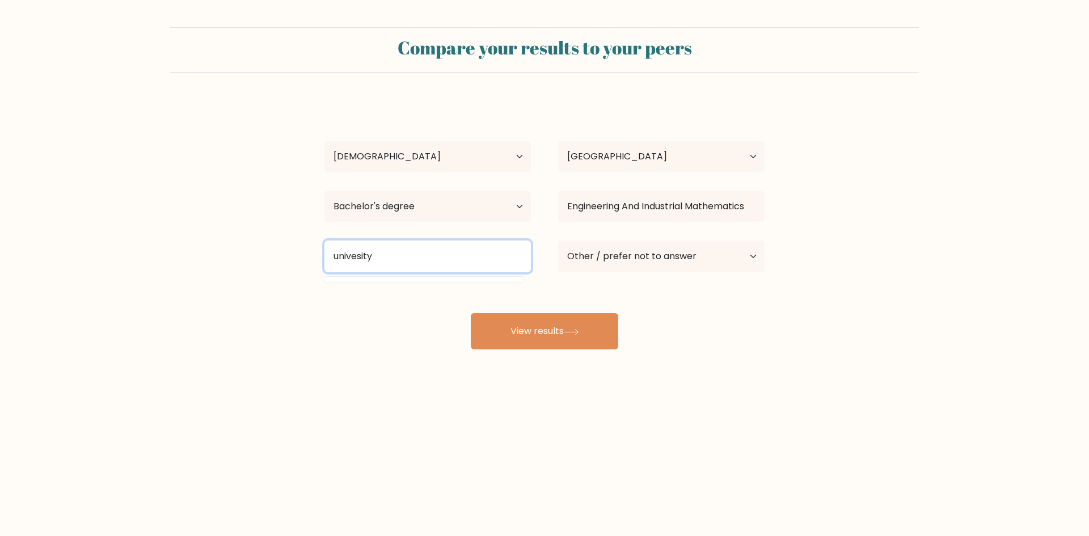
type input "univesity"
click at [658, 325] on div "Roberto Lemus Age Under 18 years old 18-24 years old 25-34 years old 35-44 year…" at bounding box center [545, 224] width 454 height 249
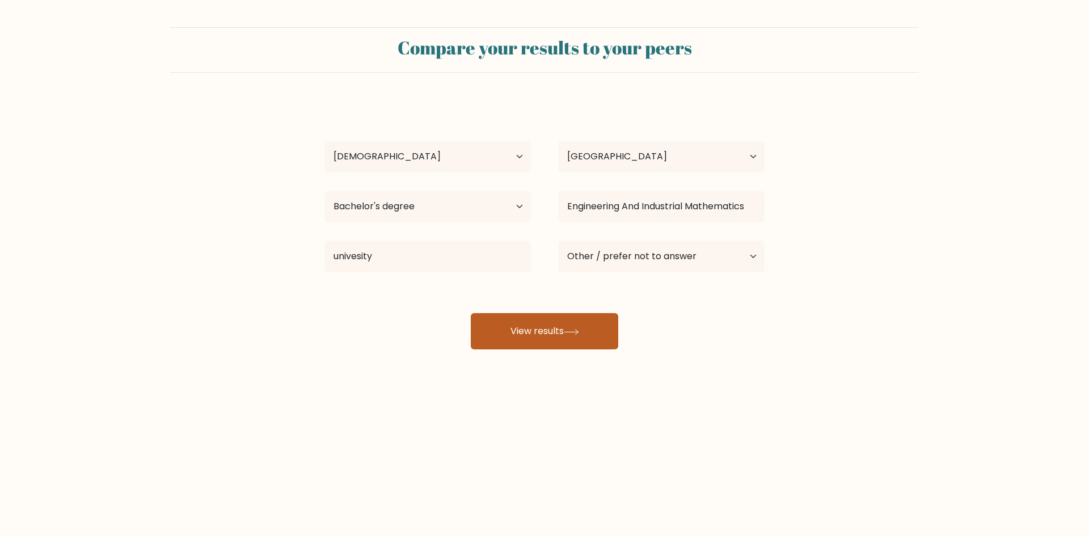
click at [515, 325] on button "View results" at bounding box center [544, 331] width 147 height 36
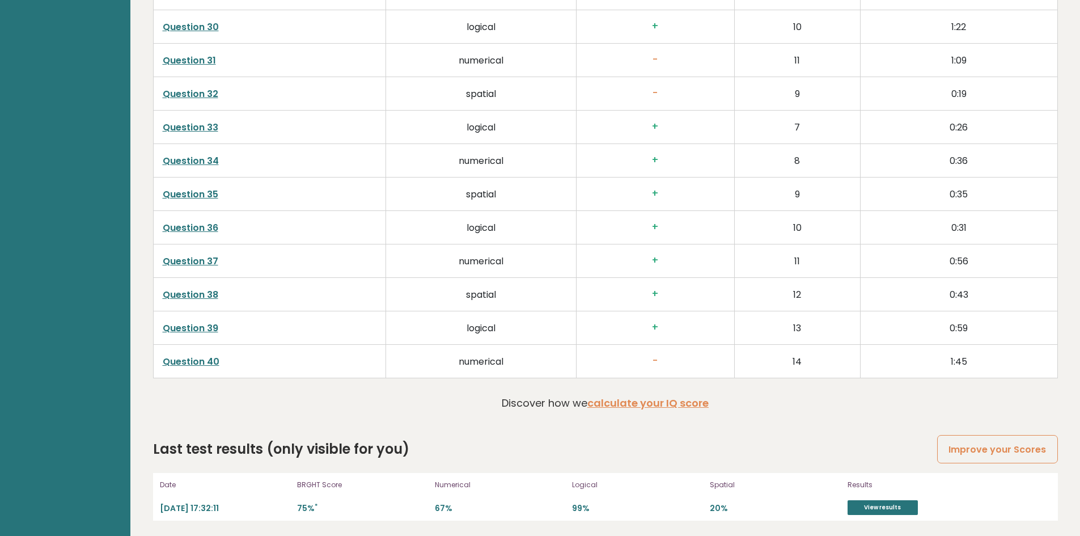
scroll to position [2899, 0]
